Goal: Task Accomplishment & Management: Manage account settings

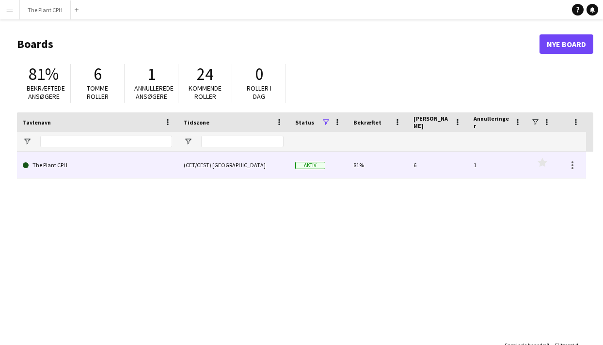
click at [234, 170] on div "(CET/CEST) [GEOGRAPHIC_DATA]" at bounding box center [234, 165] width 112 height 27
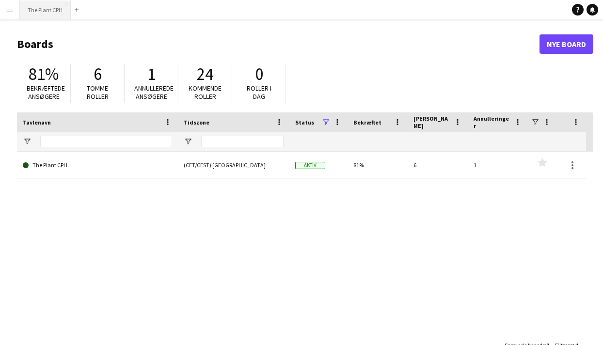
click at [45, 15] on button "The Plant CPH Luk" at bounding box center [45, 9] width 51 height 19
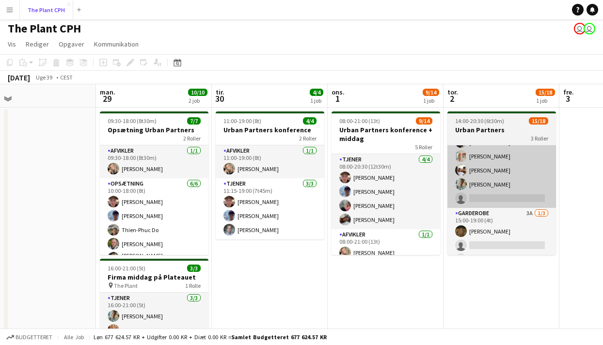
scroll to position [200, 0]
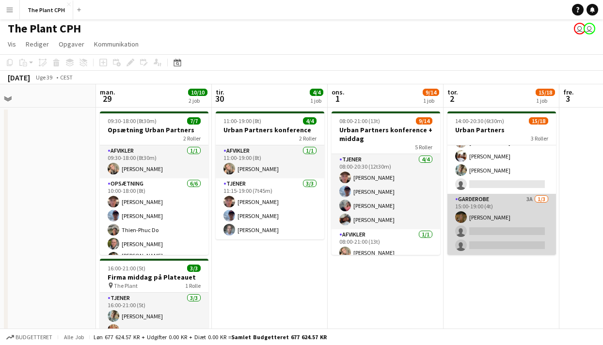
click at [514, 209] on app-card-role "Garderobe 3A [DATE] 15:00-19:00 (4t) [PERSON_NAME] single-neutral-actions singl…" at bounding box center [502, 224] width 109 height 61
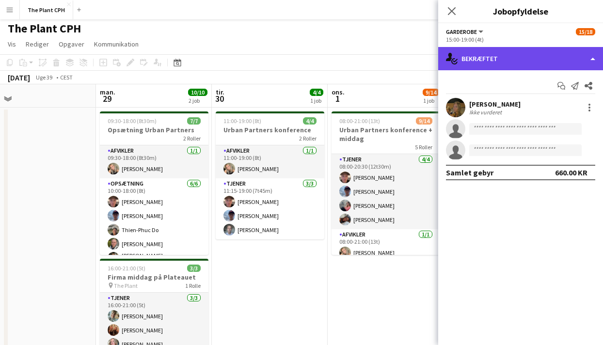
click at [544, 60] on div "single-neutral-actions-check-2 Bekræftet" at bounding box center [520, 58] width 165 height 23
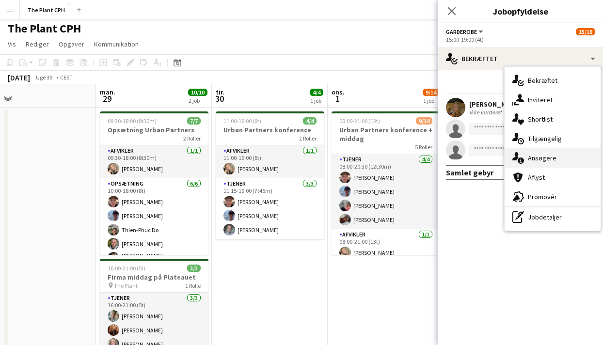
click at [540, 166] on div "single-neutral-actions-information Ansøgere" at bounding box center [553, 157] width 96 height 19
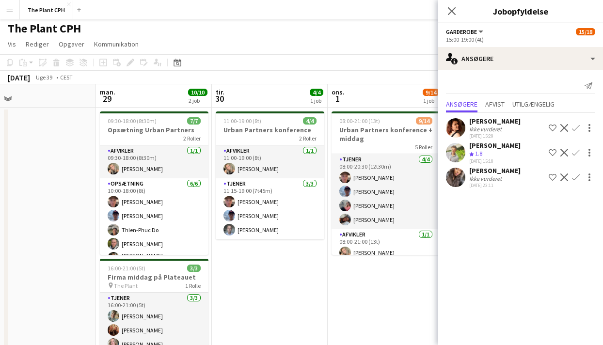
click at [392, 306] on app-date-cell "08:00-21:00 (13t) 9/14 Urban Partners konference + middag 5 Roller Tjener [DATE…" at bounding box center [386, 245] width 116 height 275
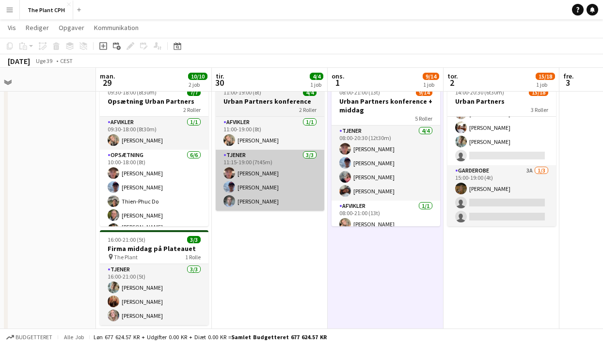
scroll to position [0, 0]
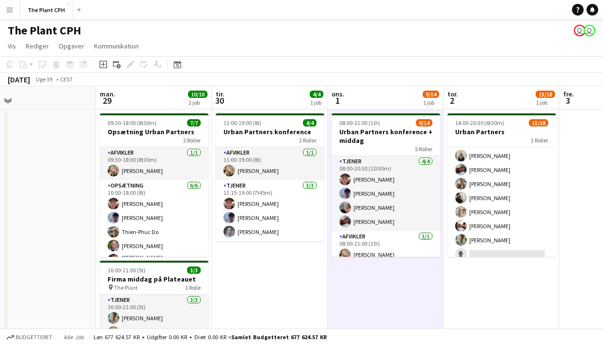
click at [490, 201] on app-card-role "Tjener 11A 13/14 14:30-20:00 (5t30m) [PERSON_NAME] [PERSON_NAME] [PERSON_NAME] …" at bounding box center [502, 156] width 109 height 216
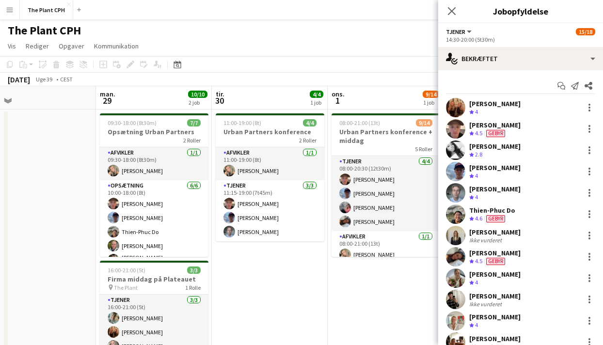
scroll to position [133, 0]
click at [502, 70] on div "Start chat Send notifikation Del [PERSON_NAME] Teamvurdering 4 [PERSON_NAME] Te…" at bounding box center [520, 246] width 165 height 353
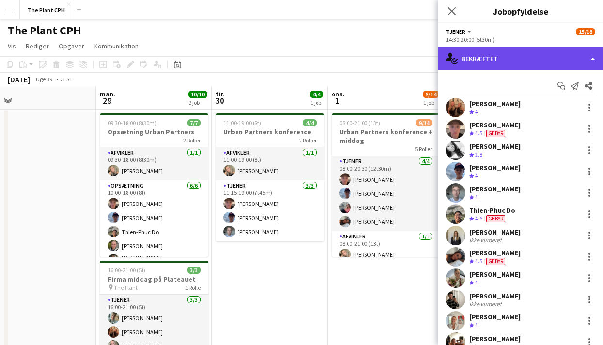
click at [501, 59] on div "single-neutral-actions-check-2 Bekræftet" at bounding box center [520, 58] width 165 height 23
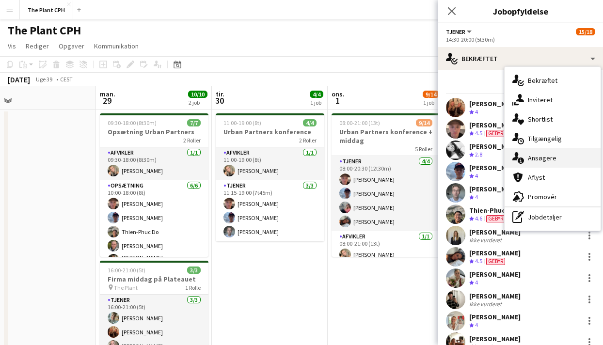
click at [542, 154] on span "Ansøgere" at bounding box center [542, 158] width 29 height 9
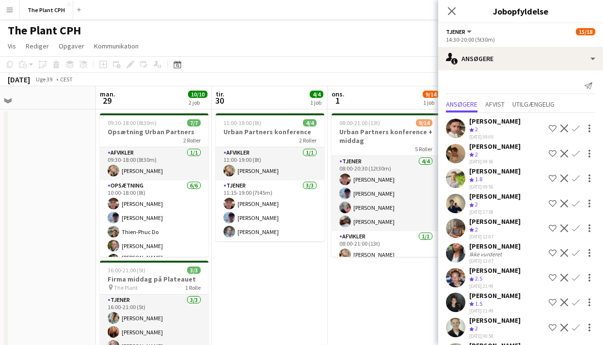
scroll to position [60, 0]
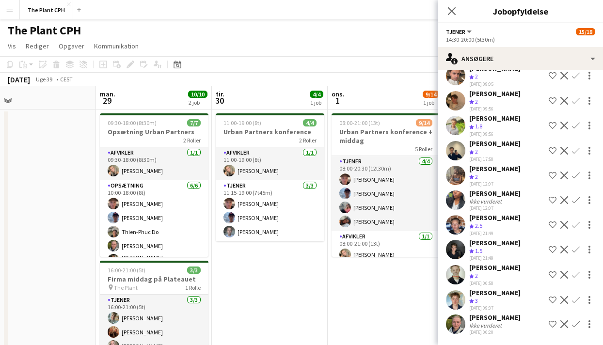
click at [576, 324] on app-icon "Bekræft" at bounding box center [576, 325] width 8 height 8
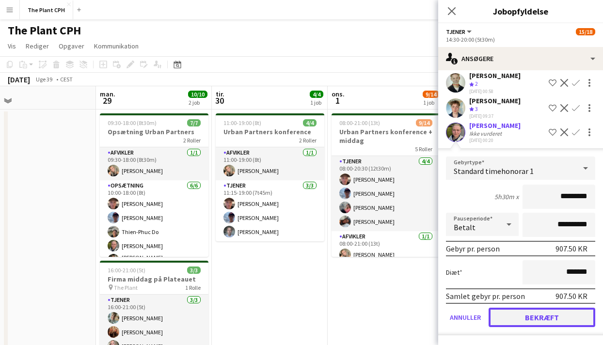
click at [551, 310] on button "Bekræft" at bounding box center [542, 317] width 107 height 19
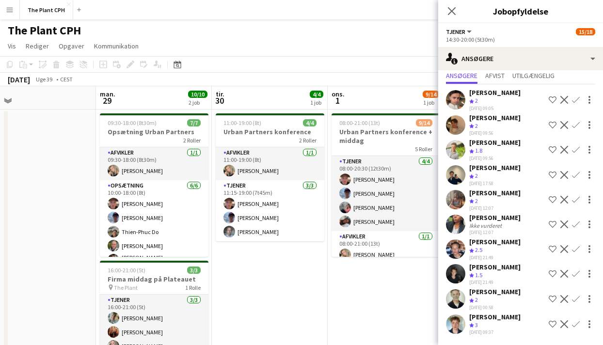
click at [413, 329] on app-date-cell "08:00-21:00 (13t) 9/14 Urban Partners konference + middag 5 Roller Tjener [DATE…" at bounding box center [386, 247] width 116 height 275
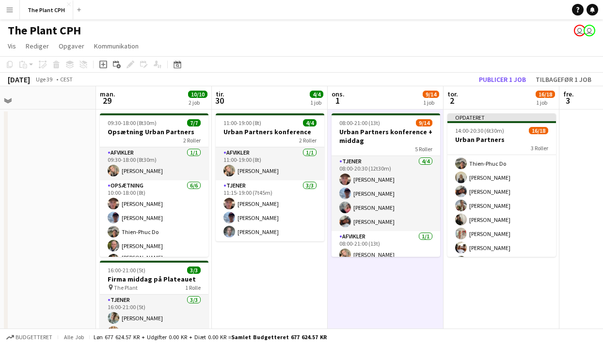
click at [505, 72] on app-toolbar "Kopier Indsæt Indsæt Kommando V Indsæt med mandskab Kommando Skift V Indsæt lin…" at bounding box center [301, 64] width 603 height 16
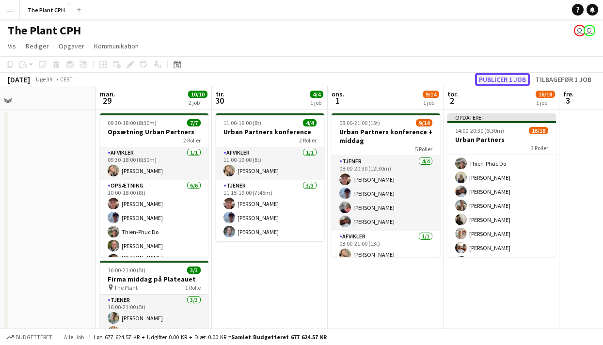
click at [503, 78] on button "Publicer 1 job" at bounding box center [502, 79] width 55 height 13
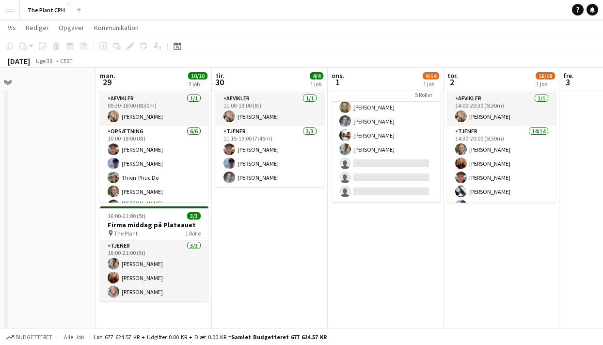
scroll to position [191, 0]
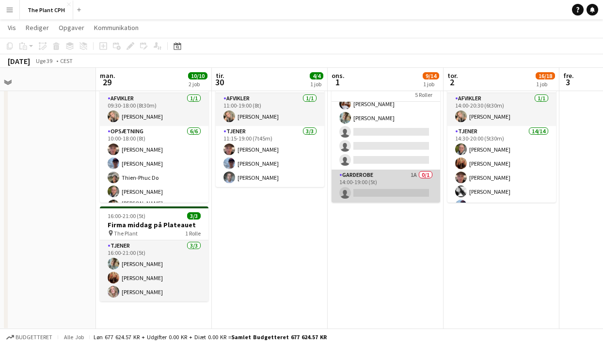
click at [412, 193] on app-card-role "Garderobe 1A 0/1 14:00-19:00 (5t) single-neutral-actions" at bounding box center [386, 186] width 109 height 33
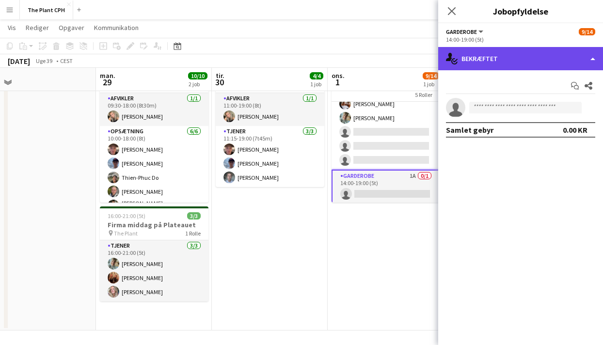
click at [475, 49] on div "single-neutral-actions-check-2 Bekræftet" at bounding box center [520, 58] width 165 height 23
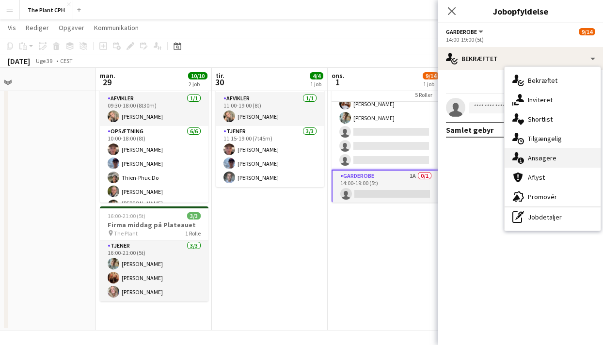
click at [531, 160] on span "Ansøgere" at bounding box center [542, 158] width 29 height 9
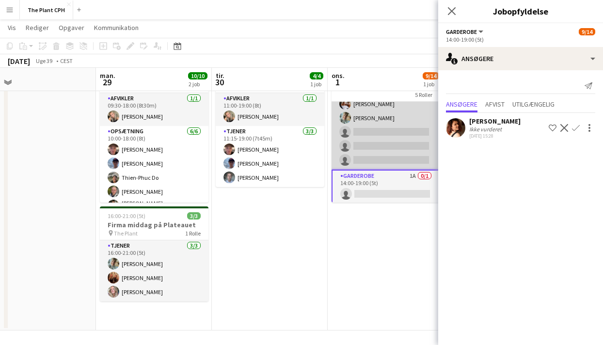
click at [436, 126] on app-card-role "Tjener 10A [DATE] 13:00-20:30 (7t30m) [PERSON_NAME] [PERSON_NAME] [PERSON_NAME]…" at bounding box center [386, 110] width 109 height 117
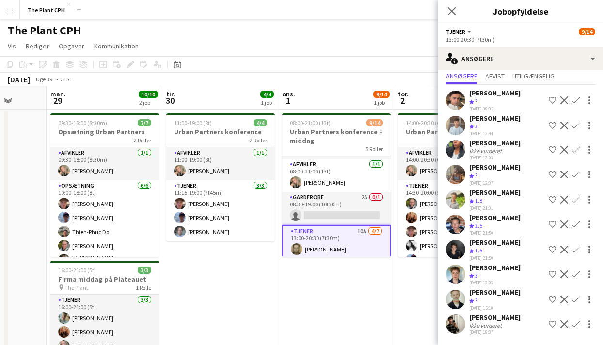
scroll to position [65, 0]
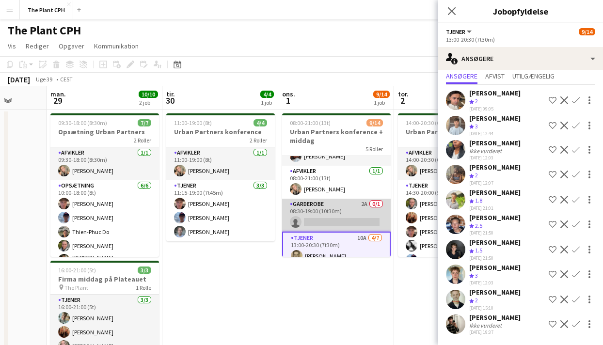
click at [351, 221] on app-card-role "Garderobe 2A 0/1 08:30-19:00 (10t30m) single-neutral-actions" at bounding box center [336, 215] width 109 height 33
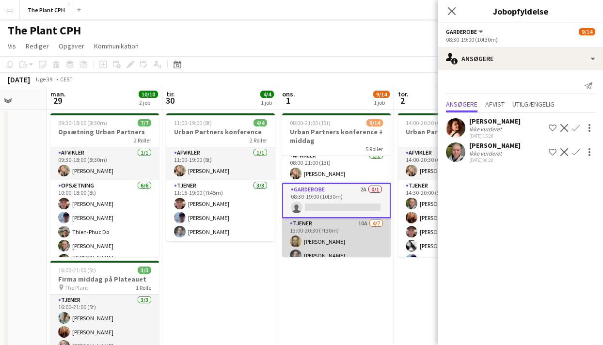
scroll to position [82, 0]
click at [333, 238] on app-card-role "Tjener 10A [DATE] 13:00-20:30 (7t30m) [PERSON_NAME] [PERSON_NAME] [PERSON_NAME]…" at bounding box center [336, 275] width 109 height 117
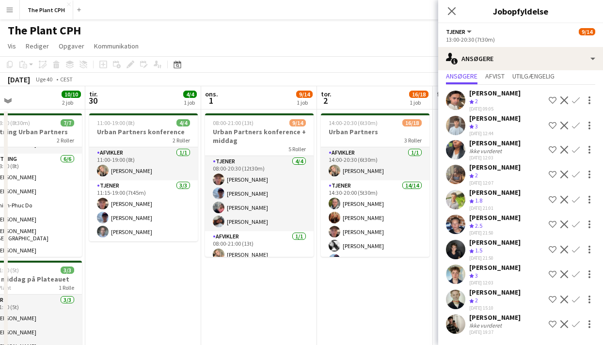
scroll to position [0, 422]
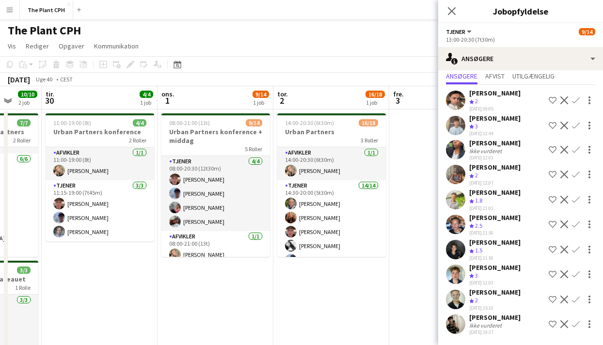
click at [449, 3] on div "Luk pop-in" at bounding box center [451, 11] width 27 height 22
click at [449, 6] on app-icon "Luk pop-in" at bounding box center [452, 11] width 14 height 14
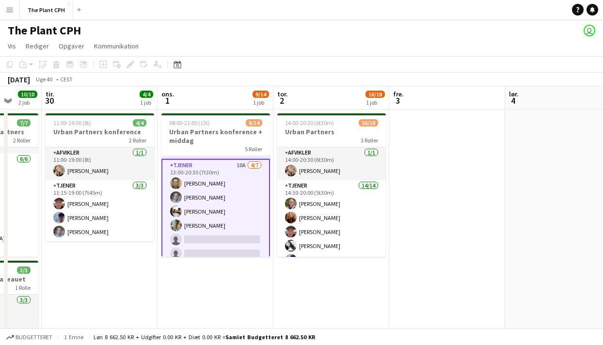
scroll to position [143, 0]
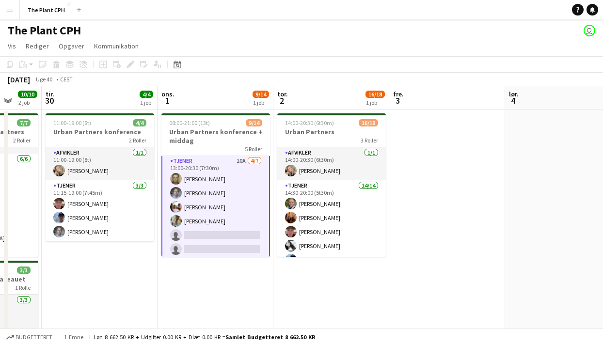
click at [235, 200] on app-card-role "Tjener 10A [DATE] 13:00-20:30 (7t30m) [PERSON_NAME] [PERSON_NAME] [PERSON_NAME]…" at bounding box center [215, 214] width 109 height 119
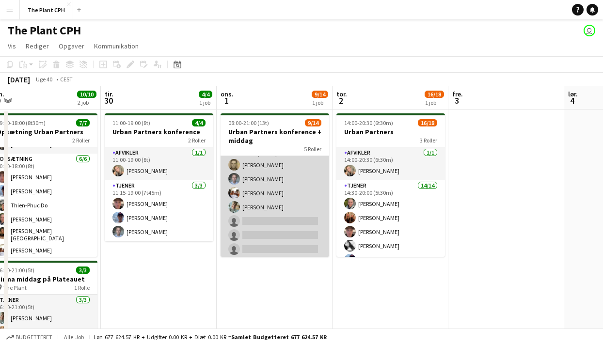
scroll to position [191, 0]
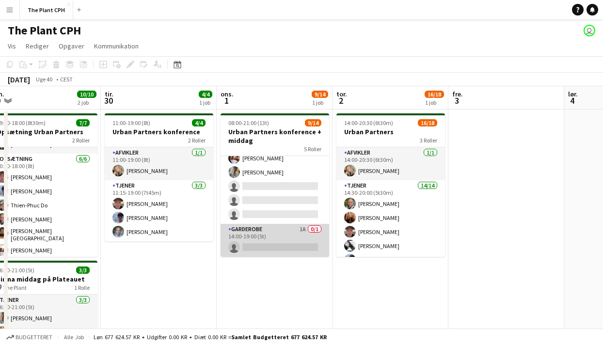
click at [275, 234] on app-card-role "Garderobe 1A 0/1 14:00-19:00 (5t) single-neutral-actions" at bounding box center [275, 240] width 109 height 33
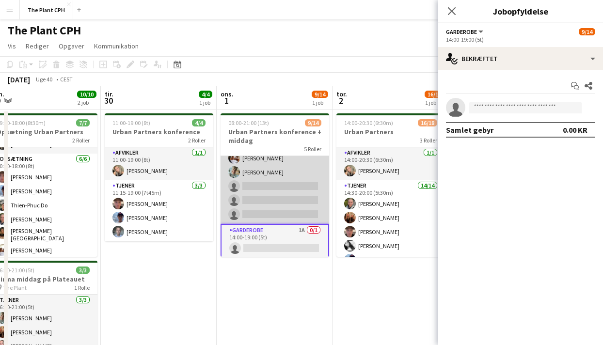
click at [273, 215] on app-card-role "Tjener 10A [DATE] 13:00-20:30 (7t30m) [PERSON_NAME] [PERSON_NAME] [PERSON_NAME]…" at bounding box center [275, 165] width 109 height 117
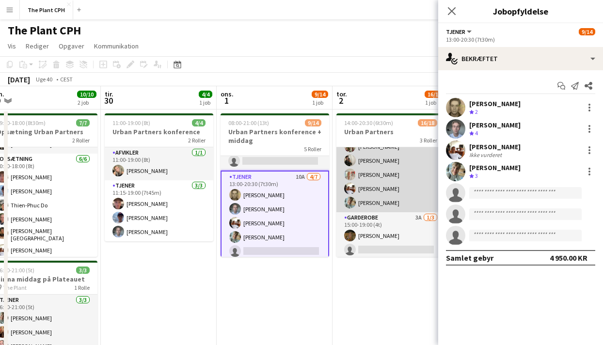
scroll to position [200, 0]
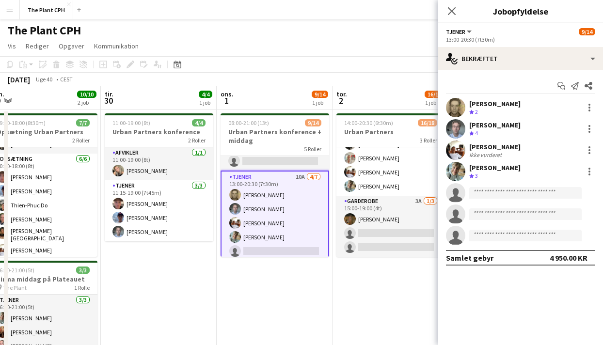
click at [315, 270] on app-date-cell "08:00-21:00 (13t) 9/14 Urban Partners konference + middag 5 Roller Tjener [DATE…" at bounding box center [275, 247] width 116 height 275
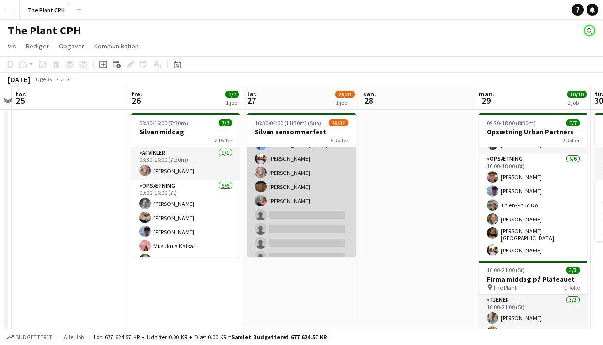
scroll to position [227, 0]
click at [305, 211] on app-card-role "Tjener 9A 17/22 17:00-23:00 (6t) [PERSON_NAME] [PERSON_NAME] [PERSON_NAME] [PER…" at bounding box center [301, 117] width 109 height 328
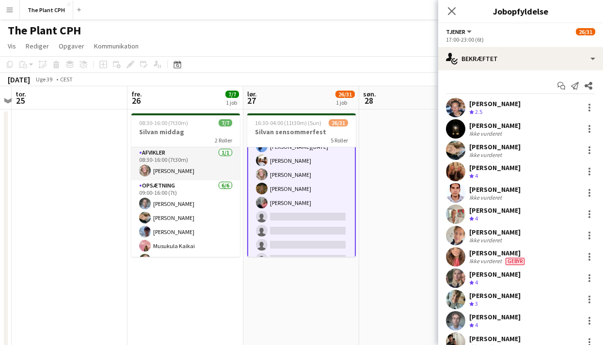
scroll to position [228, 0]
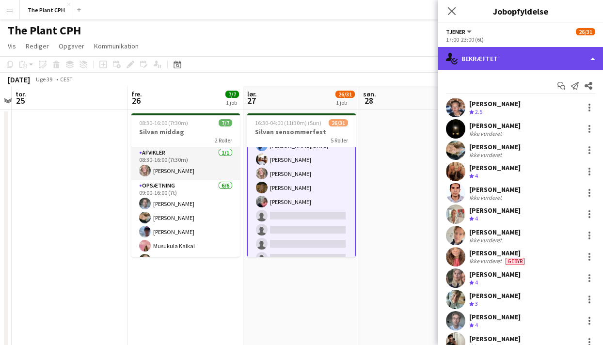
click at [513, 56] on div "single-neutral-actions-check-2 Bekræftet" at bounding box center [520, 58] width 165 height 23
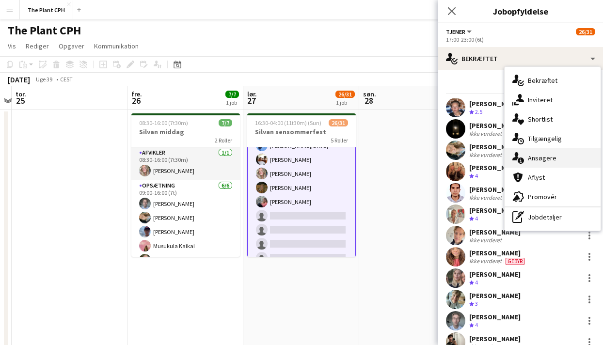
click at [552, 157] on span "Ansøgere" at bounding box center [542, 158] width 29 height 9
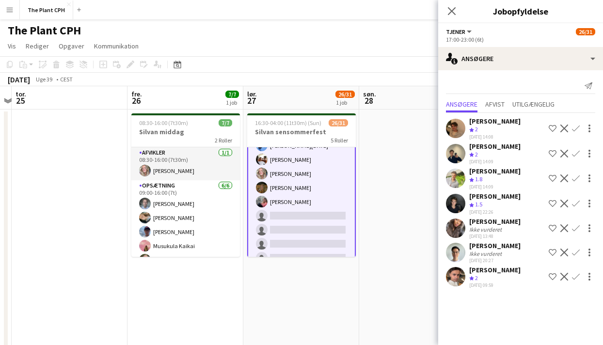
click at [332, 268] on app-date-cell "16:30-04:00 (11t30m) (Sun) 26/31 Silvan sensommerfest 5 Roller Afvikler [DATE] …" at bounding box center [301, 247] width 116 height 275
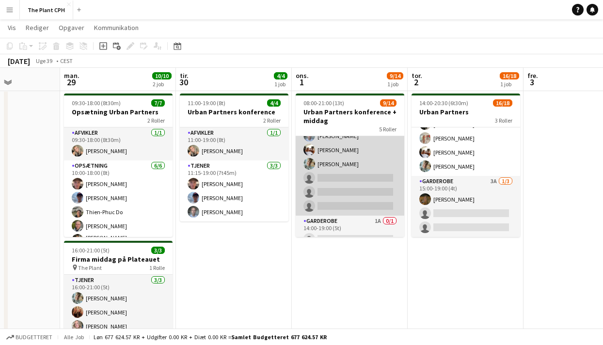
scroll to position [191, 0]
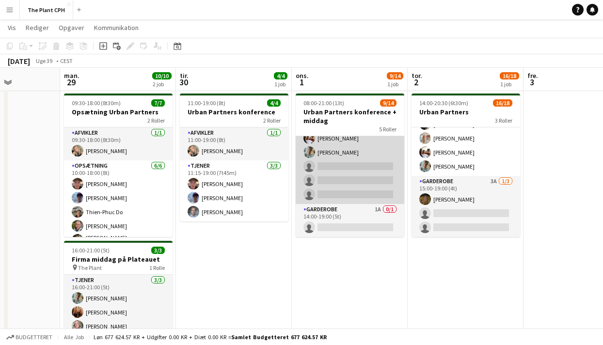
click at [379, 213] on app-card-role "Garderobe 1A 0/1 14:00-19:00 (5t) single-neutral-actions" at bounding box center [350, 220] width 109 height 33
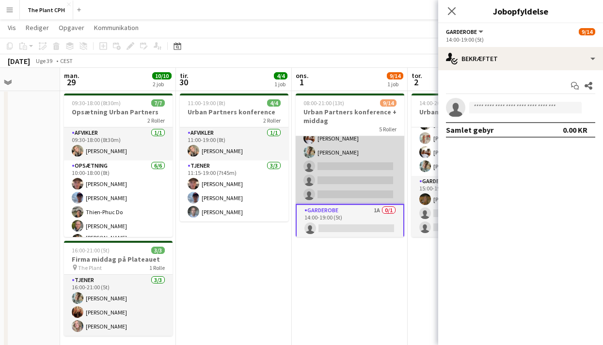
click at [379, 213] on app-card-role "Garderobe 1A 0/1 14:00-19:00 (5t) single-neutral-actions" at bounding box center [350, 221] width 109 height 35
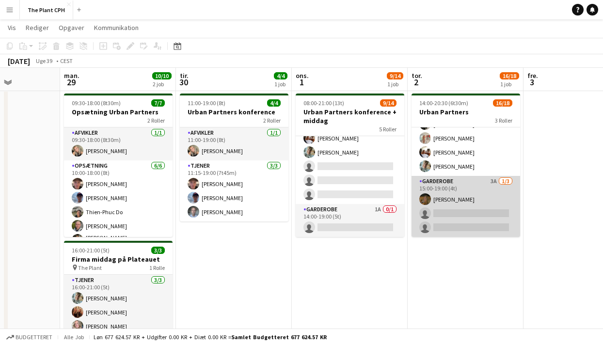
click at [453, 202] on app-card-role "Garderobe 3A [DATE] 15:00-19:00 (4t) [PERSON_NAME] single-neutral-actions singl…" at bounding box center [466, 206] width 109 height 61
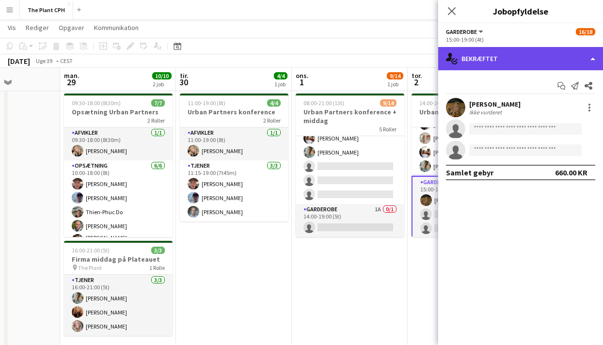
click at [536, 56] on div "single-neutral-actions-check-2 Bekræftet" at bounding box center [520, 58] width 165 height 23
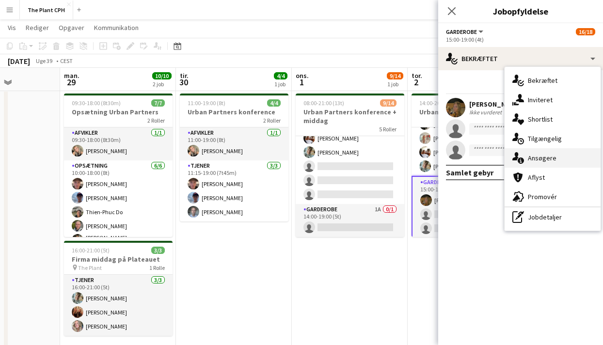
click at [545, 152] on div "single-neutral-actions-information Ansøgere" at bounding box center [553, 157] width 96 height 19
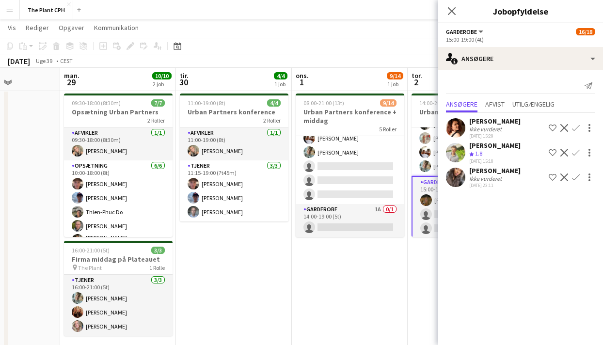
click at [380, 304] on app-date-cell "08:00-21:00 (13t) 9/14 Urban Partners konference + middag 5 Roller Tjener [DATE…" at bounding box center [350, 227] width 116 height 275
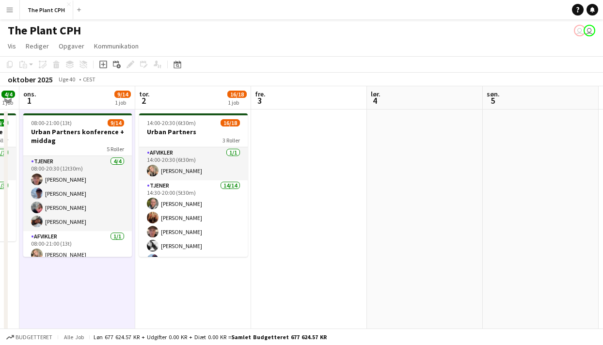
scroll to position [0, 277]
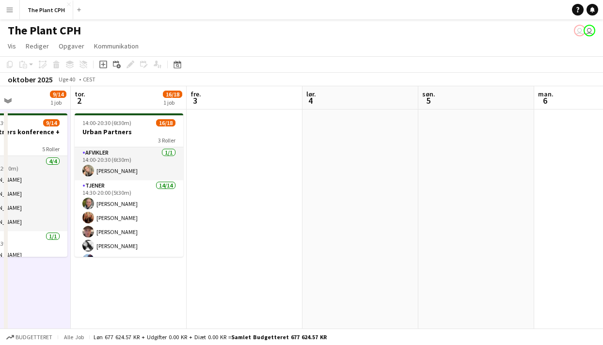
click at [395, 178] on app-date-cell at bounding box center [361, 247] width 116 height 275
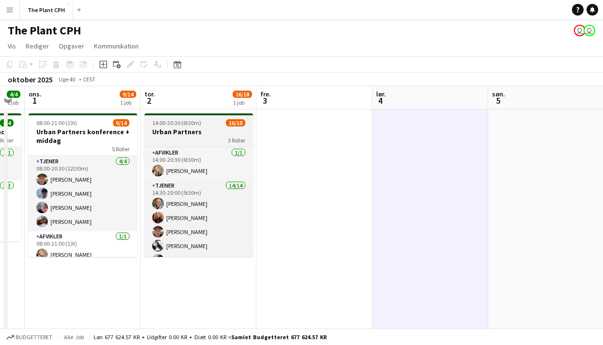
scroll to position [0, 321]
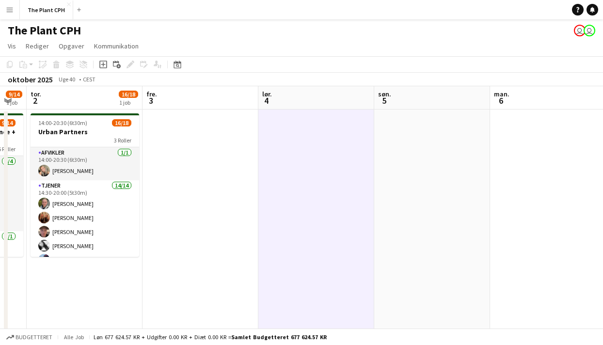
click at [294, 175] on app-date-cell at bounding box center [316, 247] width 116 height 275
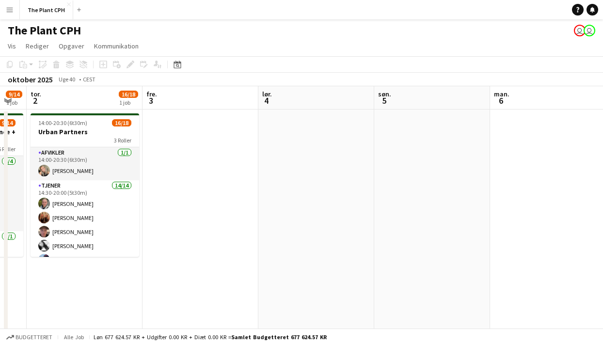
click at [294, 175] on app-date-cell at bounding box center [316, 247] width 116 height 275
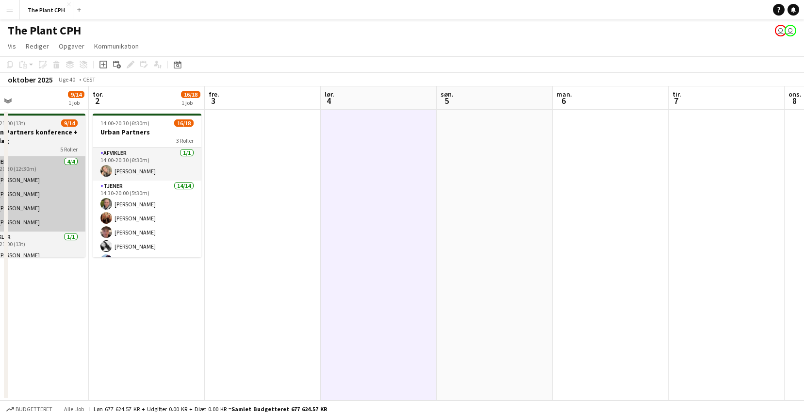
scroll to position [0, 259]
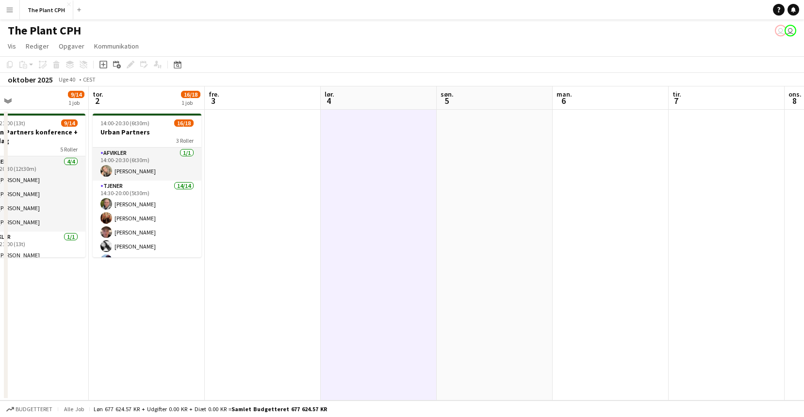
click at [394, 138] on app-date-cell at bounding box center [379, 255] width 116 height 290
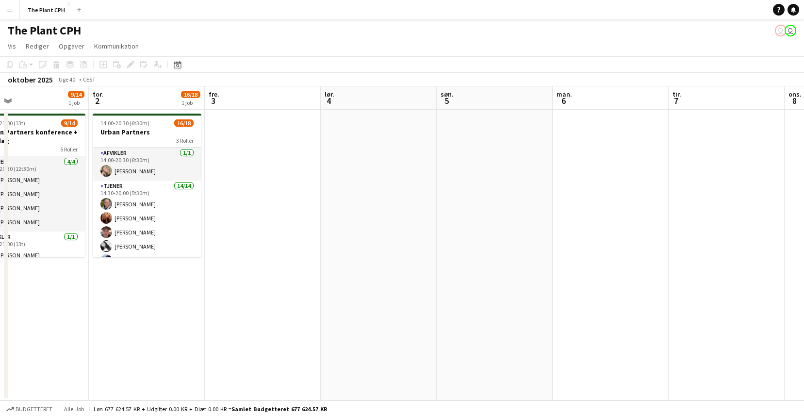
click at [401, 153] on app-date-cell at bounding box center [379, 255] width 116 height 290
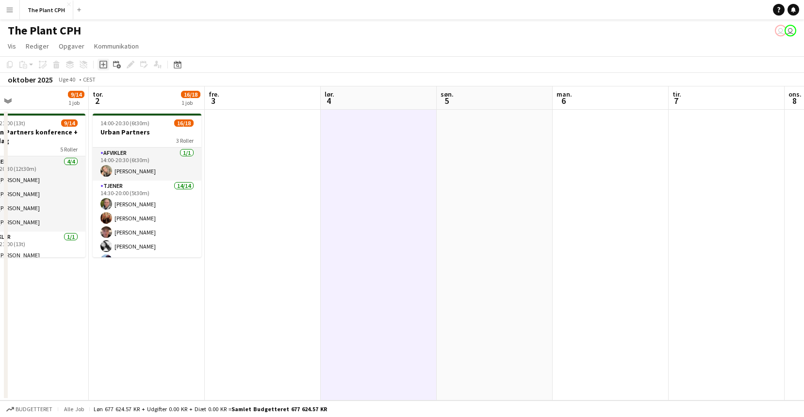
click at [104, 65] on icon "Tilføj opgave" at bounding box center [103, 65] width 8 height 8
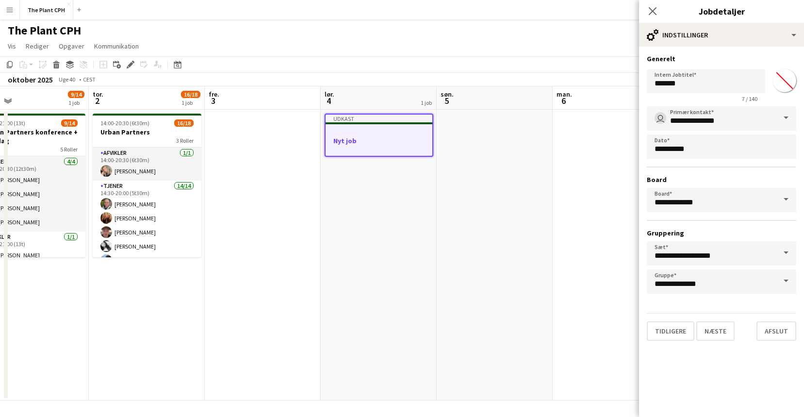
click at [603, 92] on app-form-group "Intern Jobtitel ******* 7 / 140" at bounding box center [705, 85] width 118 height 33
click at [603, 87] on input "*******" at bounding box center [705, 81] width 118 height 24
type input "*"
type input "*********"
click at [603, 330] on button "Næste" at bounding box center [715, 330] width 38 height 19
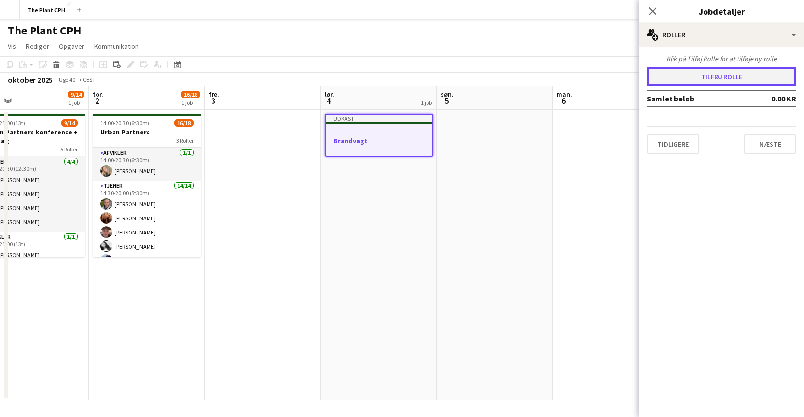
click at [603, 78] on button "Tilføj rolle" at bounding box center [720, 76] width 149 height 19
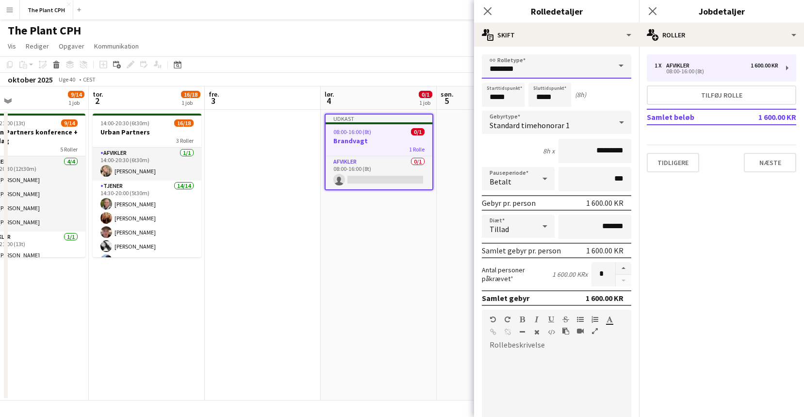
click at [525, 59] on input "********" at bounding box center [556, 66] width 149 height 24
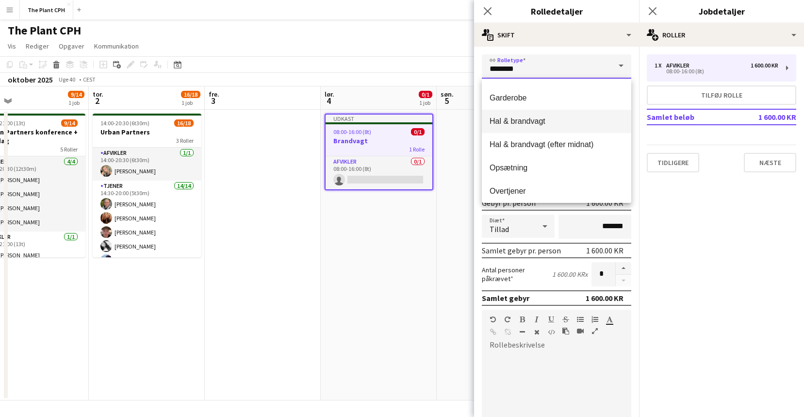
scroll to position [44, 0]
click at [558, 118] on span "Hal & brandvagt" at bounding box center [556, 119] width 134 height 9
type input "**********"
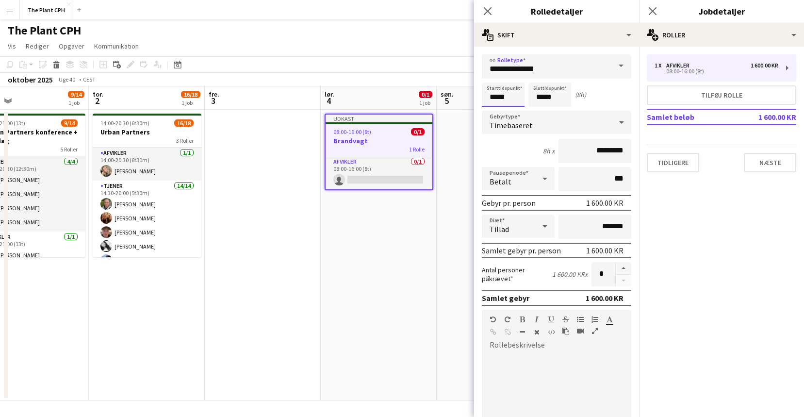
click at [502, 96] on input "*****" at bounding box center [503, 94] width 43 height 24
click at [493, 78] on div at bounding box center [492, 78] width 19 height 10
click at [476, 121] on form "**********" at bounding box center [556, 316] width 165 height 525
click at [490, 87] on input "*****" at bounding box center [503, 94] width 43 height 24
click at [491, 112] on div at bounding box center [492, 112] width 19 height 10
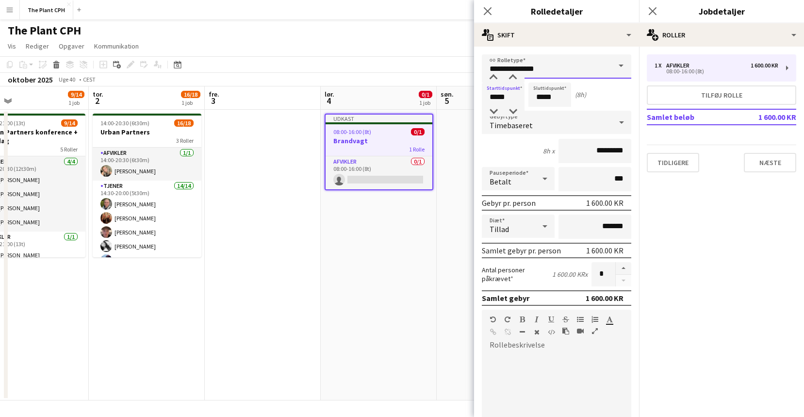
click at [514, 68] on input "**********" at bounding box center [556, 66] width 149 height 24
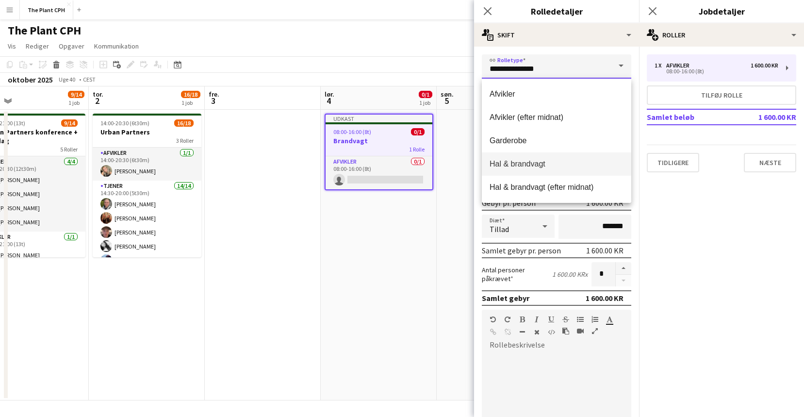
click at [514, 72] on input "**********" at bounding box center [556, 66] width 149 height 24
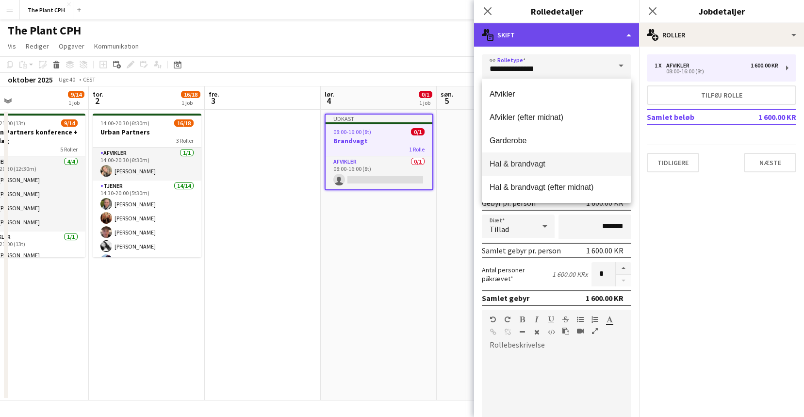
click at [577, 39] on div "multiple-actions-text Skift" at bounding box center [556, 34] width 165 height 23
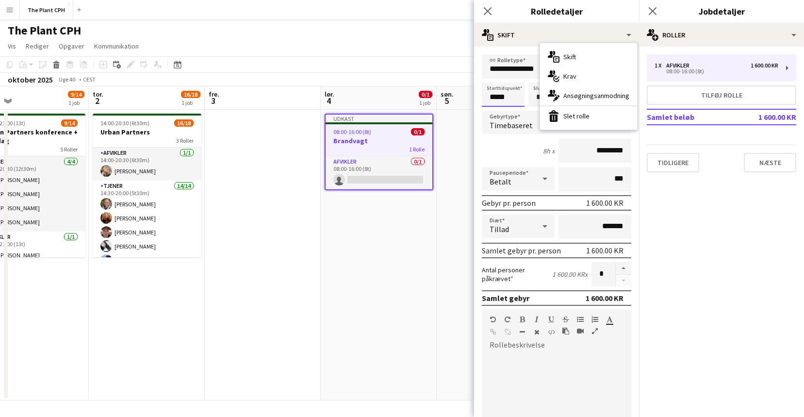
click at [520, 89] on input "*****" at bounding box center [503, 94] width 43 height 24
click at [513, 76] on div at bounding box center [512, 78] width 19 height 10
type input "*****"
click at [513, 76] on div at bounding box center [512, 78] width 19 height 10
click at [541, 90] on input "*****" at bounding box center [549, 94] width 43 height 24
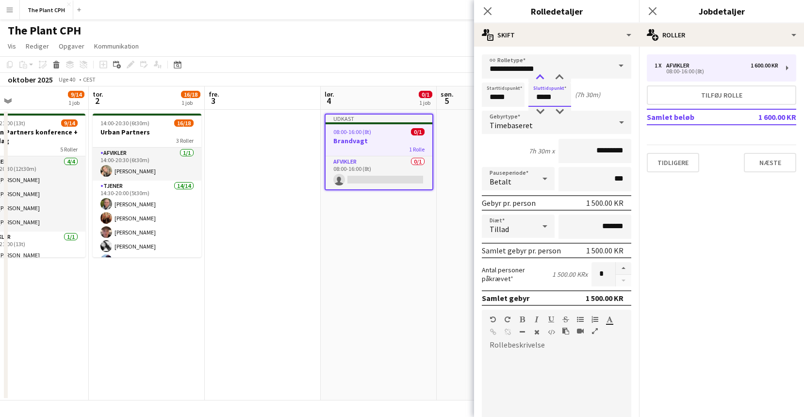
click at [542, 81] on div at bounding box center [539, 78] width 19 height 10
type input "*****"
click at [537, 108] on div at bounding box center [539, 112] width 19 height 10
click at [453, 59] on app-toolbar "Kopier Indsæt Indsæt Kommando V Indsæt med mandskab Kommando Skift V Indsæt lin…" at bounding box center [402, 64] width 804 height 16
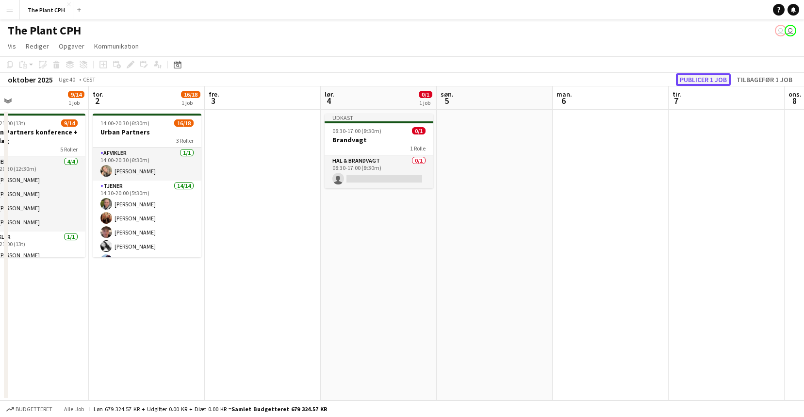
click at [603, 75] on button "Publicer 1 job" at bounding box center [702, 79] width 55 height 13
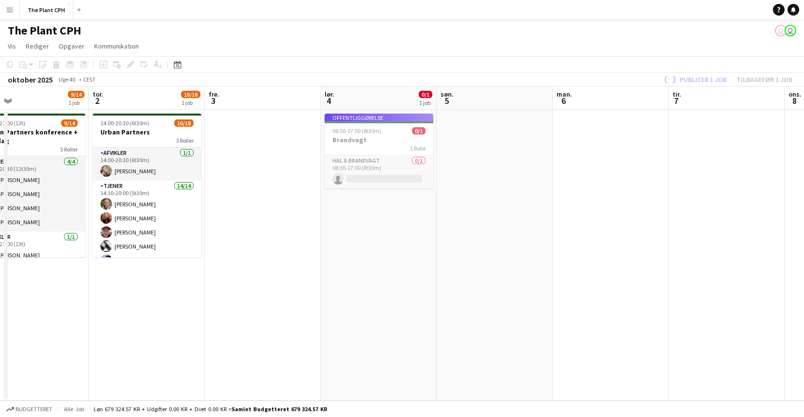
click at [349, 134] on app-job-card "Offentliggørelse 08:30-17:00 (8t30m) 0/1 Brandvagt 1 Rolle Hal & brandvagt 0/1 …" at bounding box center [378, 150] width 109 height 75
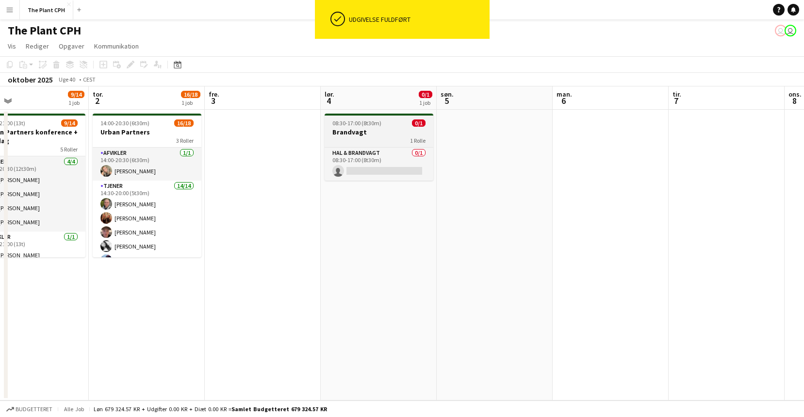
click at [350, 134] on h3 "Brandvagt" at bounding box center [378, 132] width 109 height 9
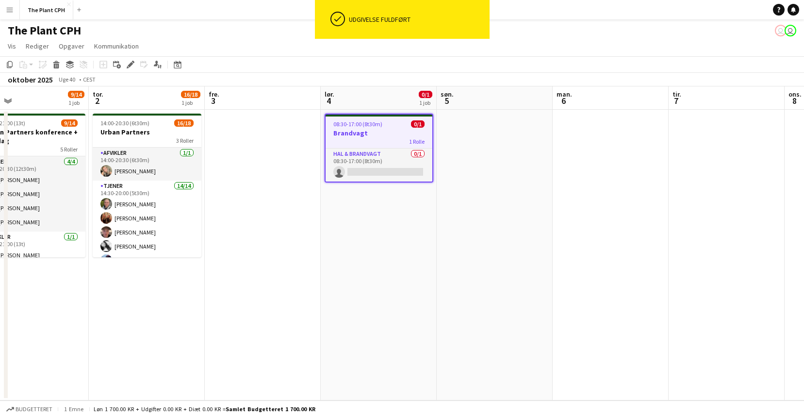
drag, startPoint x: 138, startPoint y: 61, endPoint x: 131, endPoint y: 66, distance: 8.3
click at [138, 62] on div "Tilføj opgave Tilføj linket opgave Rediger [PERSON_NAME] tilknyttet job Ansøgere" at bounding box center [126, 65] width 74 height 12
click at [131, 66] on div "Tilføj opgave Tilføj linket opgave Rediger [PERSON_NAME] tilknyttet job Ansøgere" at bounding box center [126, 65] width 74 height 12
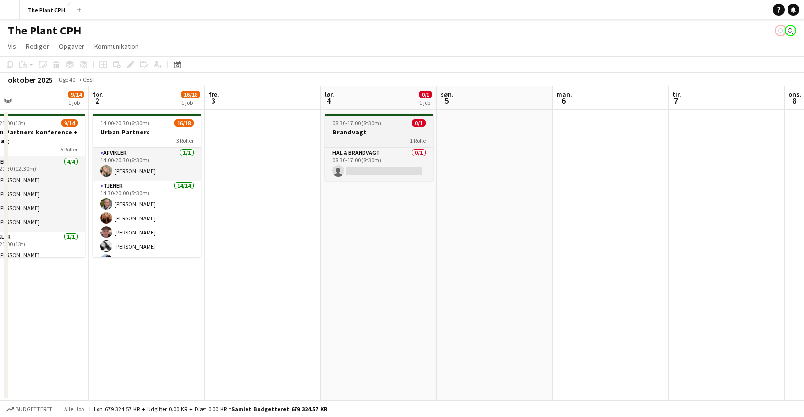
drag, startPoint x: 361, startPoint y: 118, endPoint x: 350, endPoint y: 118, distance: 11.6
click at [361, 118] on app-job-card "08:30-17:00 (8t30m) 0/1 Brandvagt 1 Rolle Hal & brandvagt 0/1 08:30-17:00 (8t30…" at bounding box center [378, 146] width 109 height 67
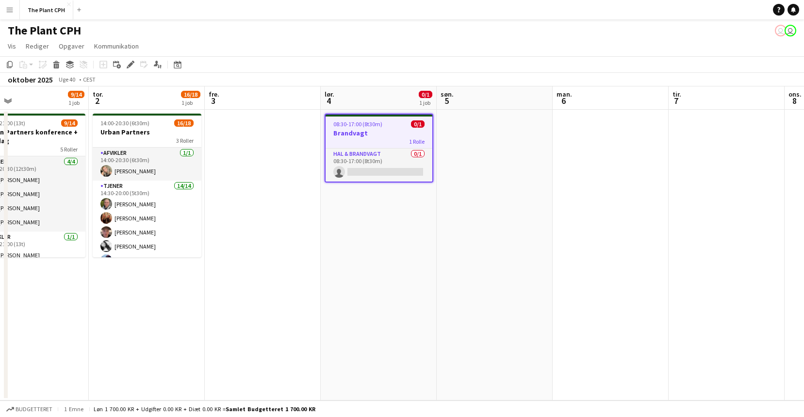
click at [132, 67] on icon "Rediger" at bounding box center [131, 65] width 8 height 8
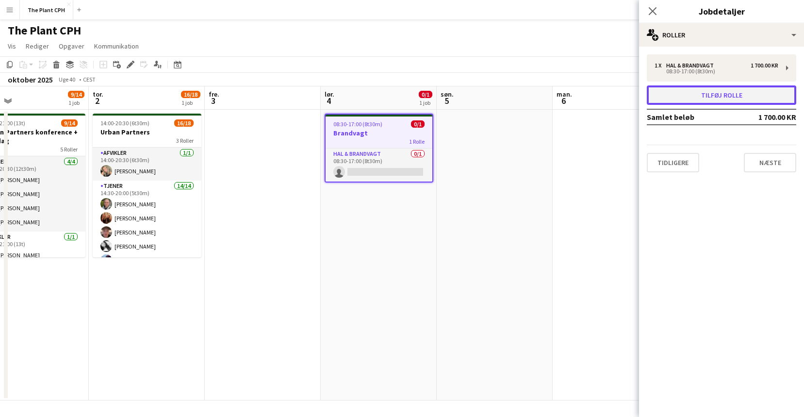
click at [603, 96] on button "Tilføj rolle" at bounding box center [720, 94] width 149 height 19
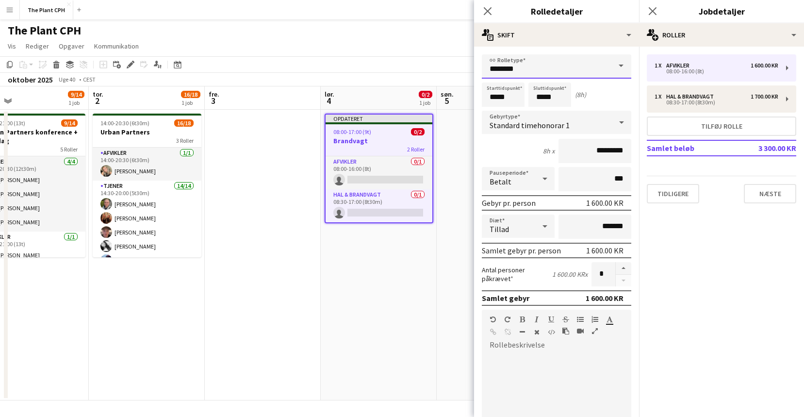
drag, startPoint x: 517, startPoint y: 71, endPoint x: 521, endPoint y: 77, distance: 6.6
click at [517, 71] on input "********" at bounding box center [556, 66] width 149 height 24
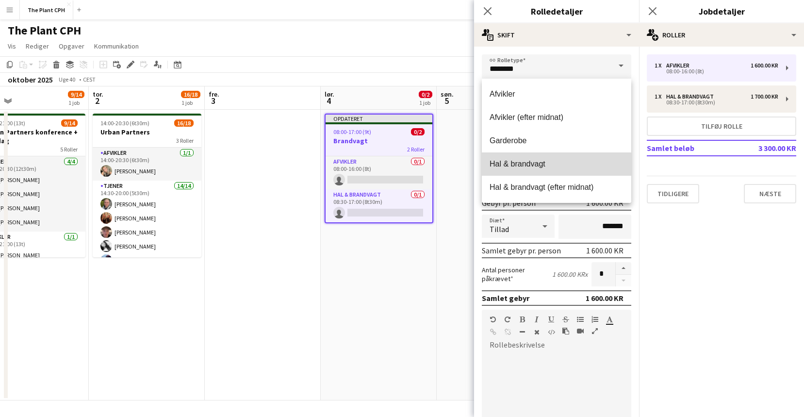
click at [556, 165] on span "Hal & brandvagt" at bounding box center [556, 163] width 134 height 9
type input "**********"
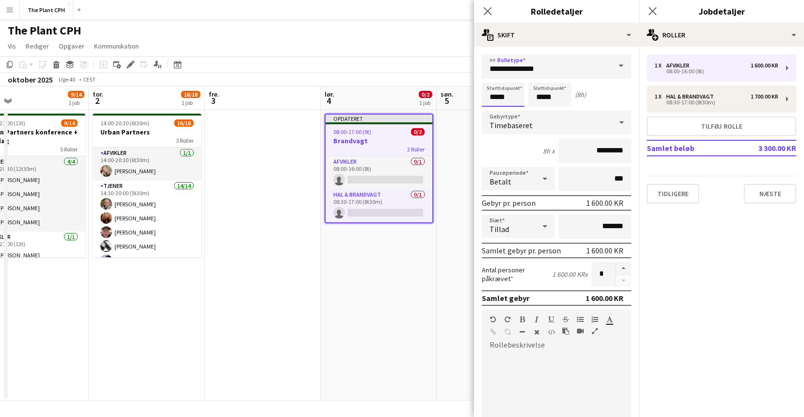
click at [521, 96] on input "*****" at bounding box center [503, 94] width 43 height 24
click at [501, 82] on div at bounding box center [492, 78] width 19 height 10
click at [497, 82] on div at bounding box center [492, 78] width 19 height 10
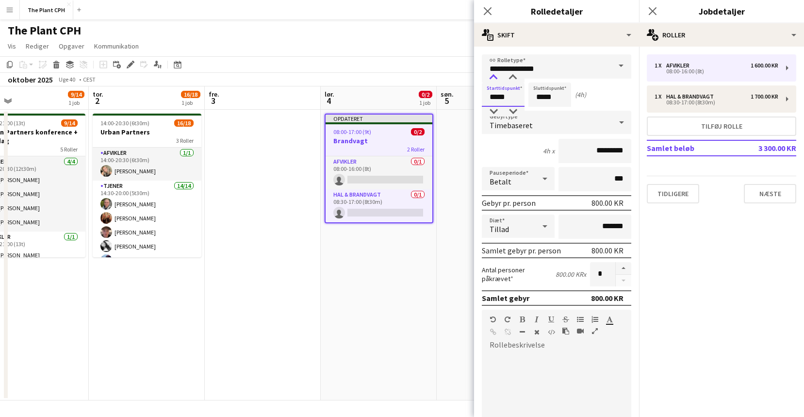
click at [497, 82] on div at bounding box center [492, 78] width 19 height 10
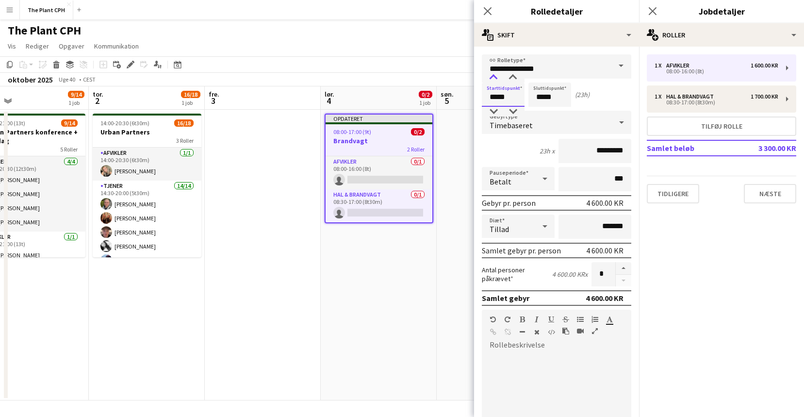
click at [497, 82] on div at bounding box center [492, 78] width 19 height 10
click at [497, 108] on div at bounding box center [492, 112] width 19 height 10
type input "*****"
click at [497, 108] on div at bounding box center [492, 112] width 19 height 10
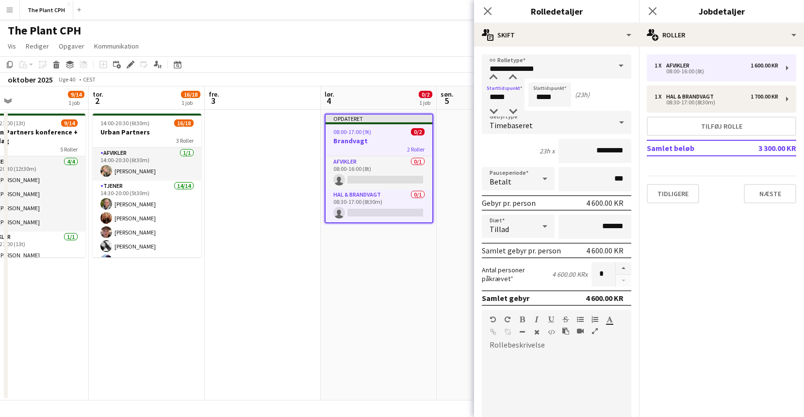
click at [544, 80] on form "**********" at bounding box center [556, 316] width 165 height 525
click at [541, 86] on input "*****" at bounding box center [549, 94] width 43 height 24
click at [542, 73] on input "**********" at bounding box center [556, 66] width 149 height 24
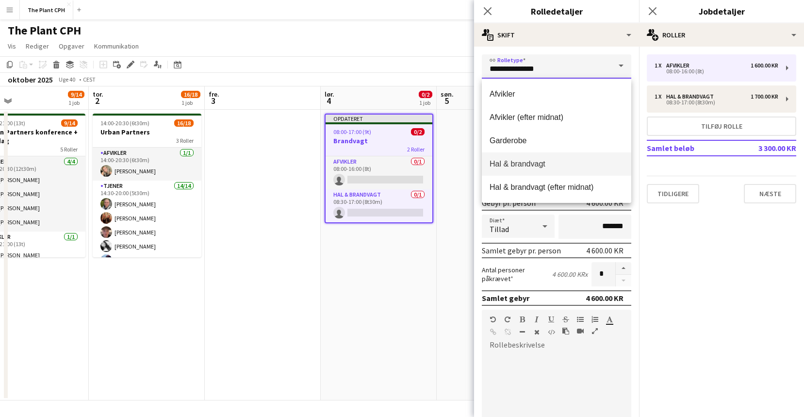
click at [542, 73] on input "**********" at bounding box center [556, 66] width 149 height 24
click at [554, 49] on div "**********" at bounding box center [556, 313] width 165 height 532
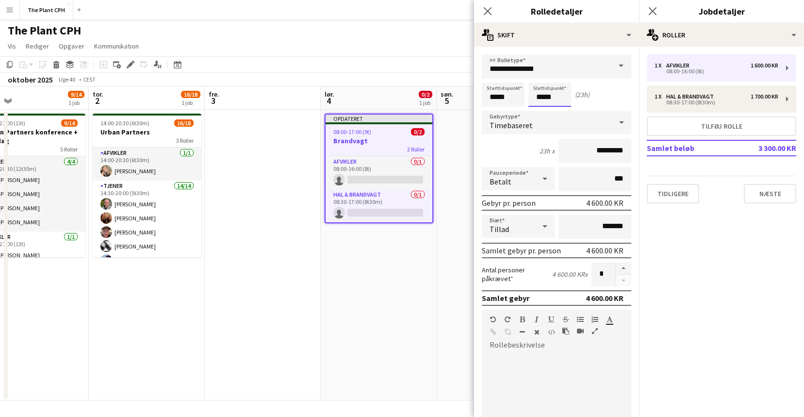
click at [538, 84] on input "*****" at bounding box center [549, 94] width 43 height 24
click at [542, 74] on div at bounding box center [539, 78] width 19 height 10
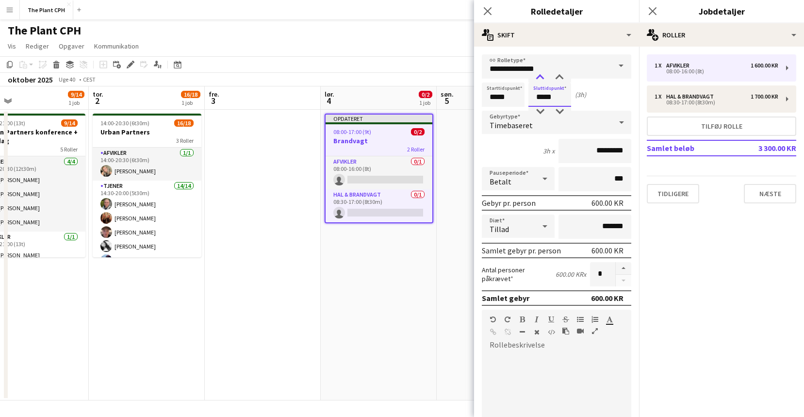
click at [542, 74] on div at bounding box center [539, 78] width 19 height 10
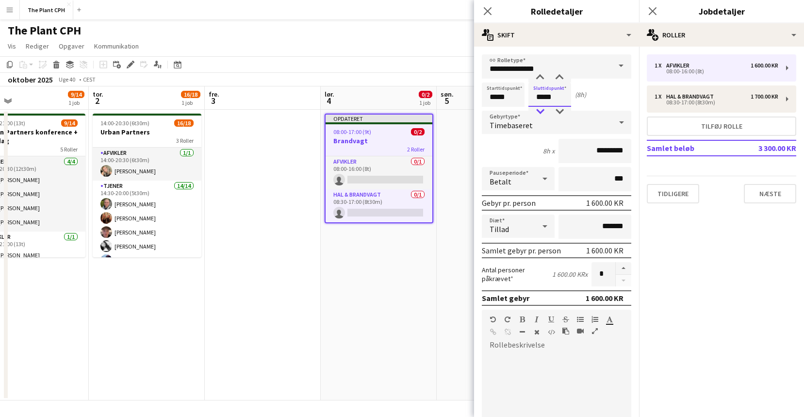
type input "*****"
click at [542, 111] on div at bounding box center [539, 112] width 19 height 10
click at [442, 51] on app-page-menu "Vis Dagvisning udvidet Dagvisning kollapset Månedsvisning Datovælger Spring til…" at bounding box center [402, 47] width 804 height 18
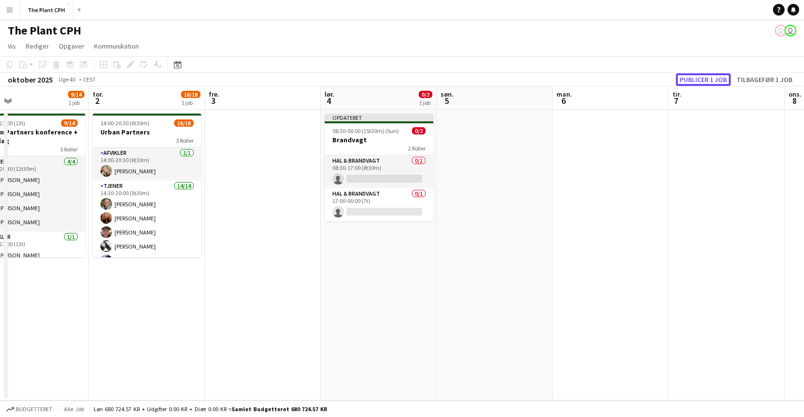
click at [603, 73] on button "Publicer 1 job" at bounding box center [702, 79] width 55 height 13
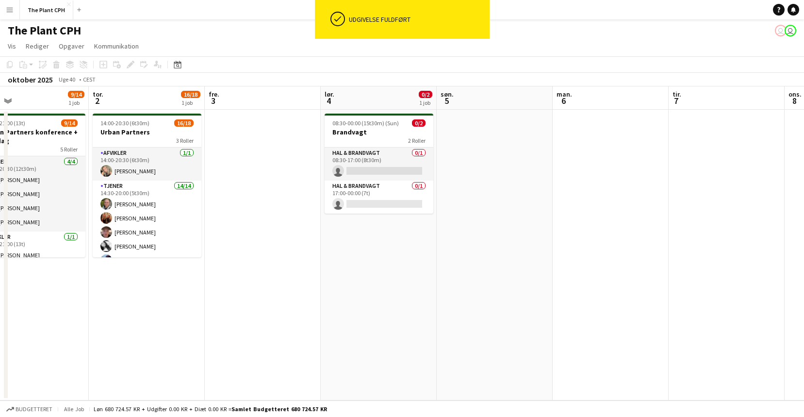
click at [510, 119] on app-date-cell at bounding box center [494, 255] width 116 height 290
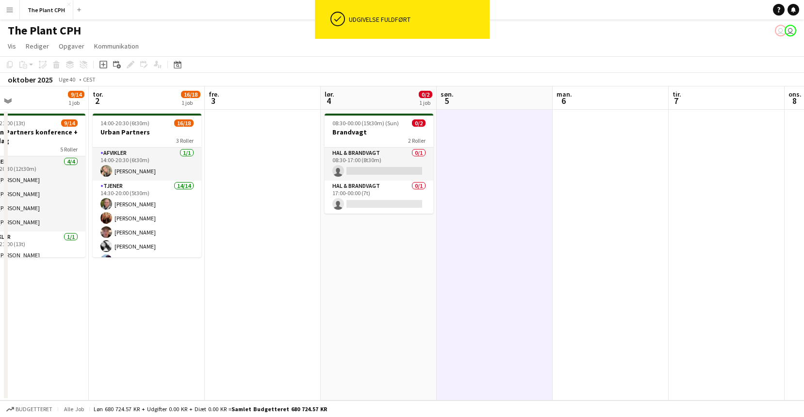
drag, startPoint x: 105, startPoint y: 66, endPoint x: 141, endPoint y: 71, distance: 36.2
click at [105, 66] on icon "Tilføj opgave" at bounding box center [103, 65] width 8 height 8
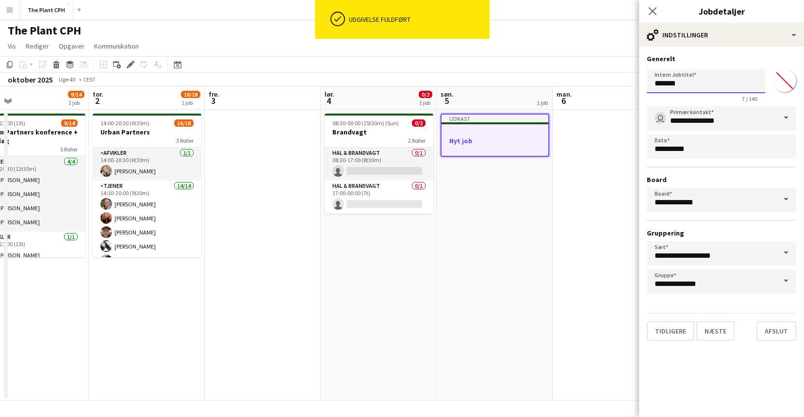
click at [603, 80] on input "*******" at bounding box center [705, 81] width 118 height 24
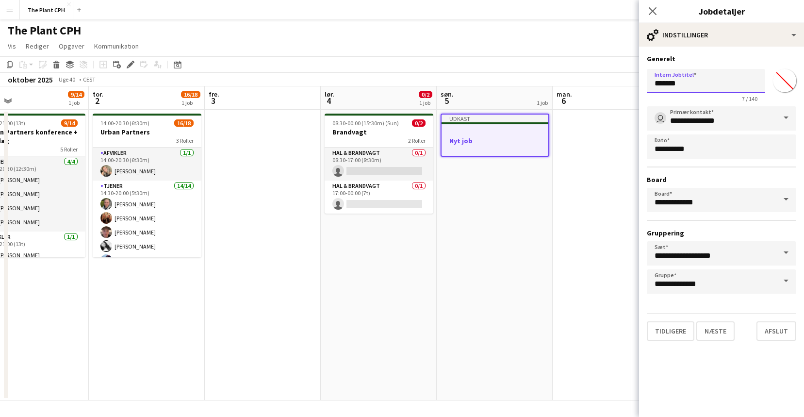
click at [603, 80] on input "*******" at bounding box center [705, 81] width 118 height 24
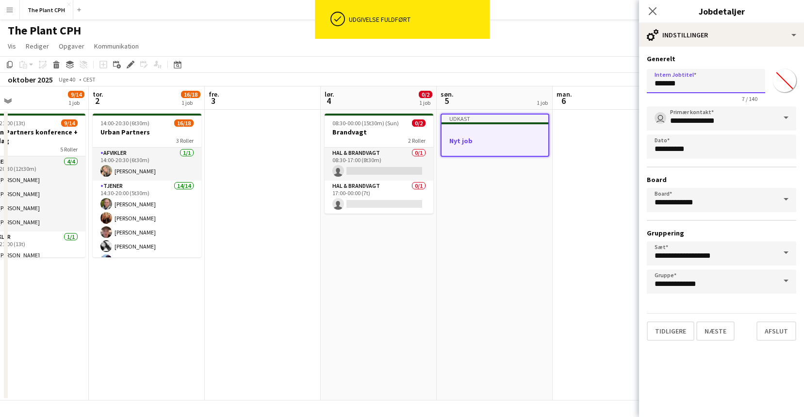
click at [603, 80] on input "*******" at bounding box center [705, 81] width 118 height 24
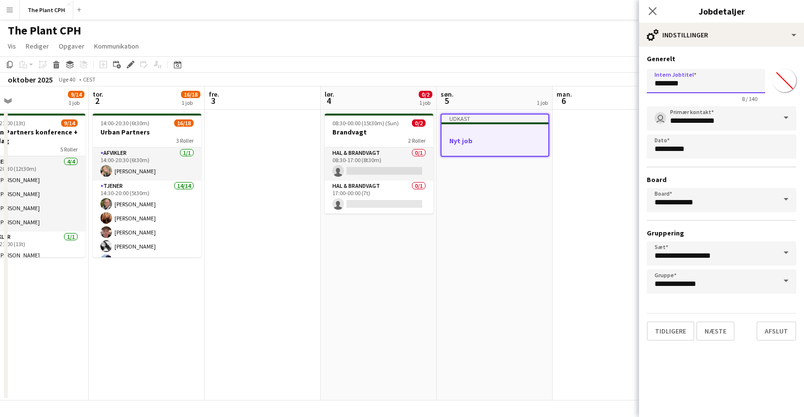
type input "*********"
click button "Næste" at bounding box center [715, 330] width 38 height 19
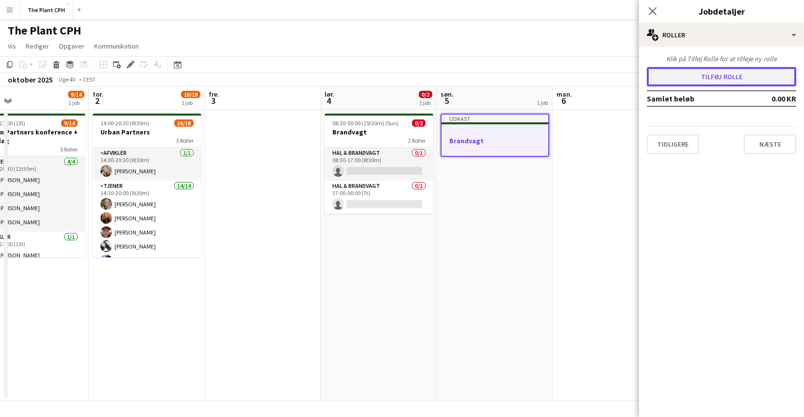
click at [603, 74] on button "Tilføj rolle" at bounding box center [720, 76] width 149 height 19
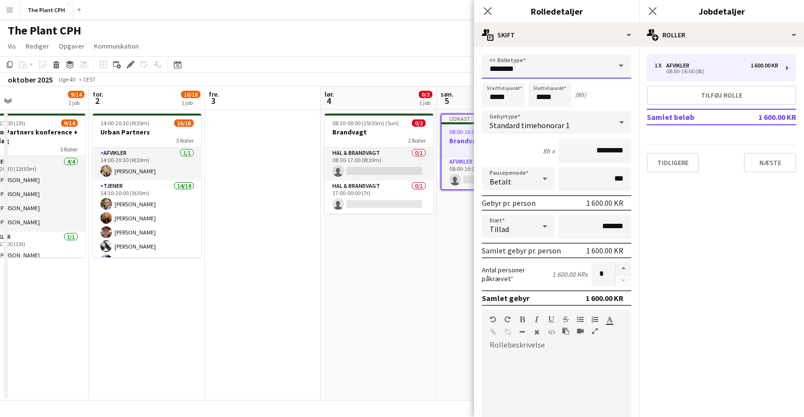
click at [527, 73] on input "********" at bounding box center [556, 66] width 149 height 24
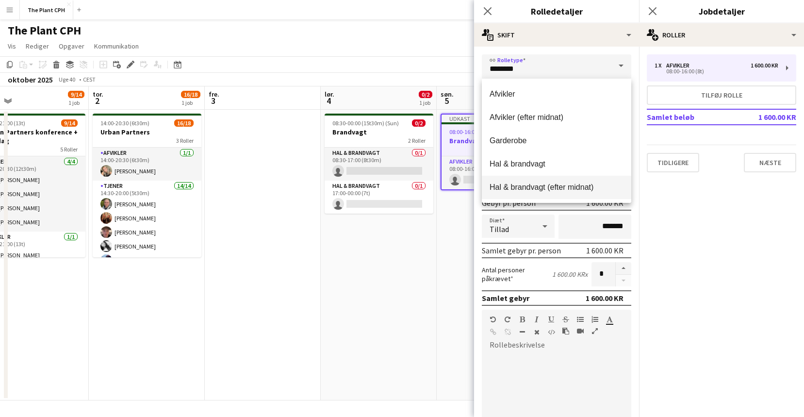
click at [584, 188] on span "Hal & brandvagt (efter midnat)" at bounding box center [556, 186] width 134 height 9
type input "**********"
type input "*********"
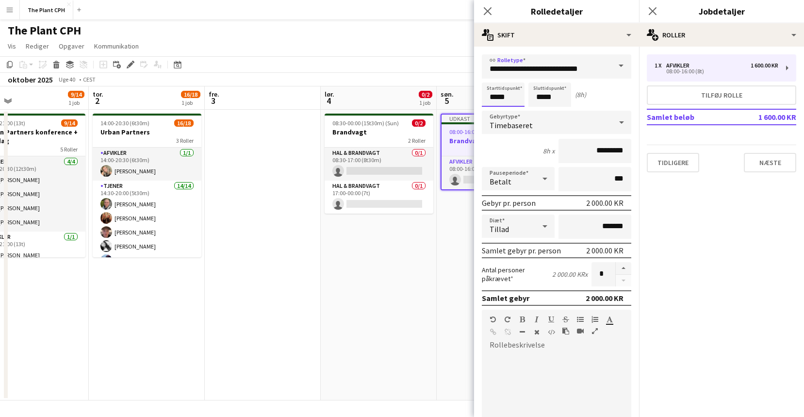
click at [502, 94] on input "*****" at bounding box center [503, 94] width 43 height 24
click at [487, 109] on div at bounding box center [492, 112] width 19 height 10
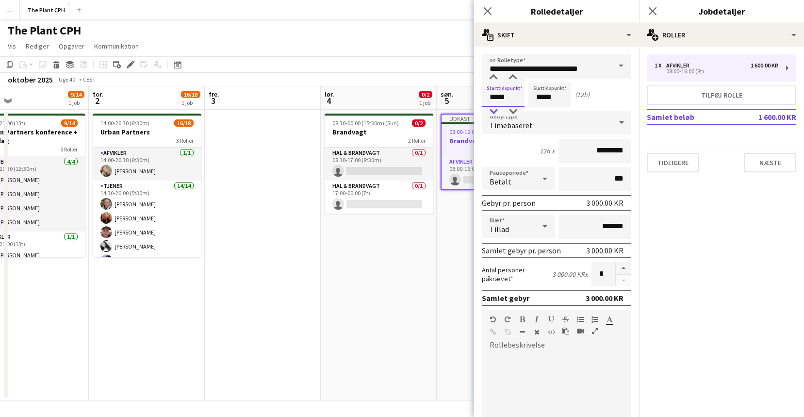
click at [487, 109] on div at bounding box center [492, 112] width 19 height 10
type input "*****"
drag, startPoint x: 492, startPoint y: 112, endPoint x: 523, endPoint y: 105, distance: 32.1
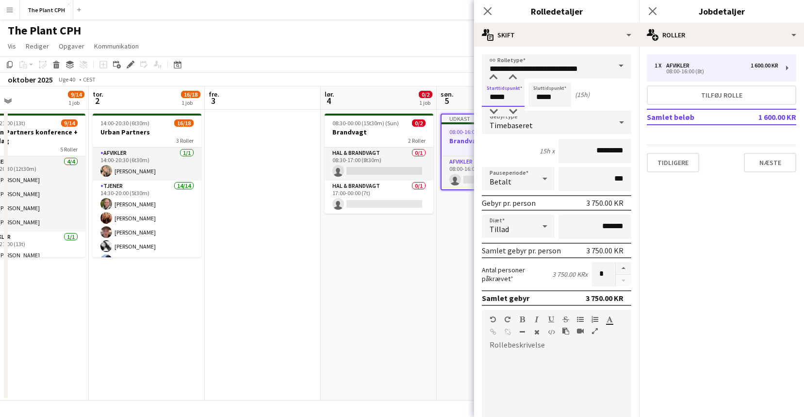
click at [494, 111] on div at bounding box center [492, 112] width 19 height 10
click at [539, 104] on input "*****" at bounding box center [549, 94] width 43 height 24
click at [546, 73] on div at bounding box center [539, 78] width 19 height 10
click at [541, 105] on input "*****" at bounding box center [549, 94] width 43 height 24
click at [541, 107] on div at bounding box center [539, 112] width 19 height 10
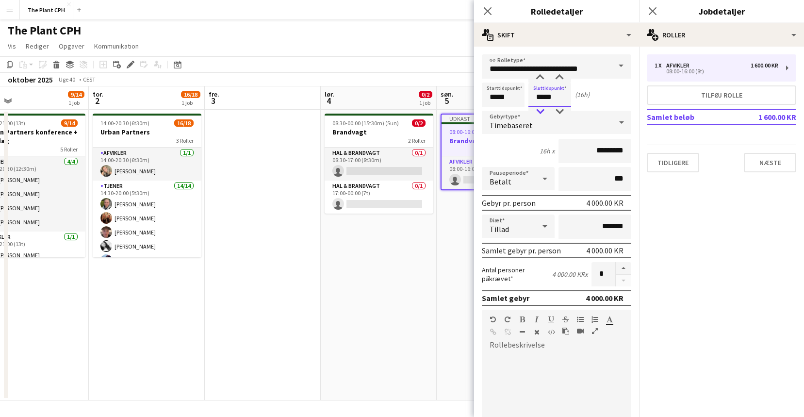
click at [541, 108] on div at bounding box center [539, 112] width 19 height 10
click at [540, 108] on div at bounding box center [539, 112] width 19 height 10
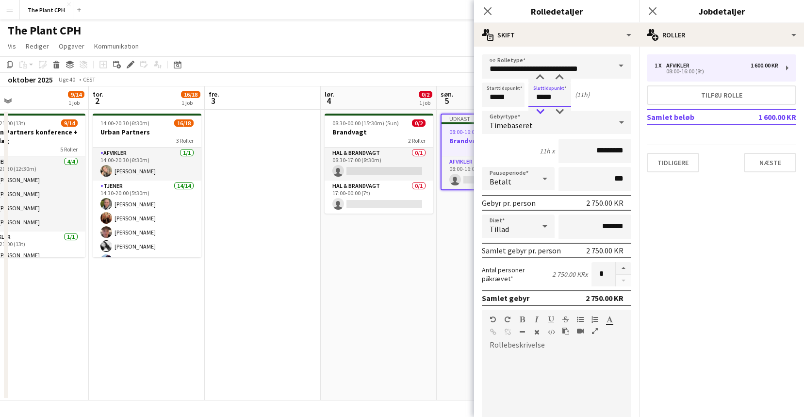
click at [540, 108] on div at bounding box center [539, 112] width 19 height 10
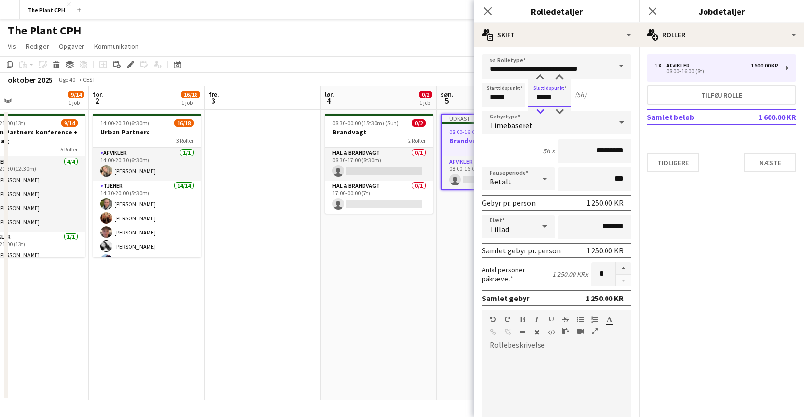
click at [540, 108] on div at bounding box center [539, 112] width 19 height 10
type input "*****"
click at [540, 108] on div at bounding box center [539, 112] width 19 height 10
click at [470, 82] on div "[DATE] Uge 40 • CEST Publicer 1 job Tilbagefør 1 job" at bounding box center [402, 80] width 804 height 14
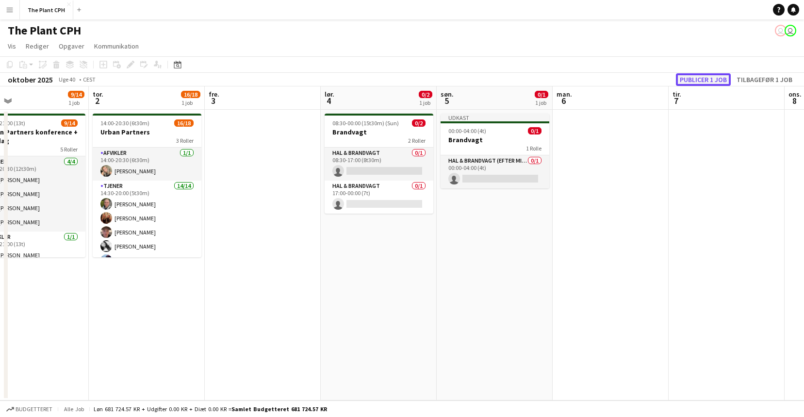
click at [603, 80] on button "Publicer 1 job" at bounding box center [702, 79] width 55 height 13
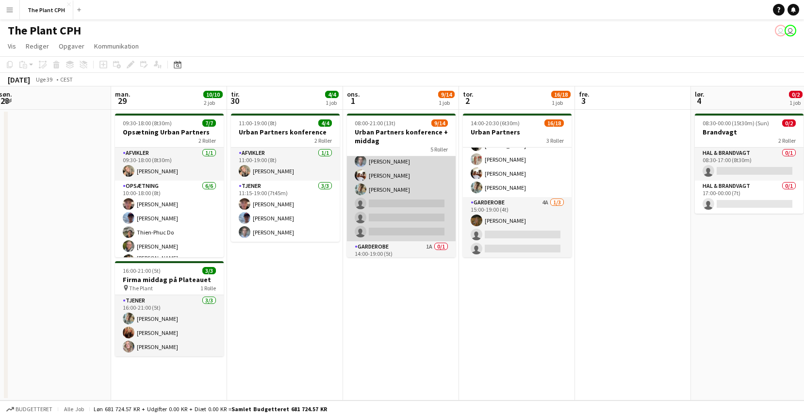
scroll to position [191, 0]
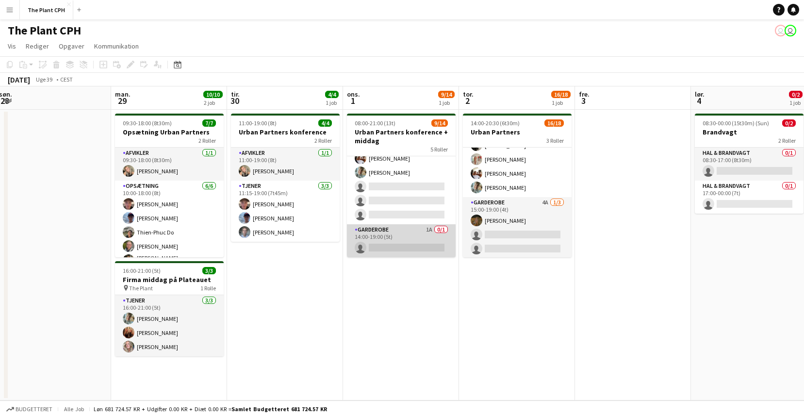
click at [389, 231] on app-card-role "Garderobe 1A 0/1 14:00-19:00 (5t) single-neutral-actions" at bounding box center [401, 240] width 109 height 33
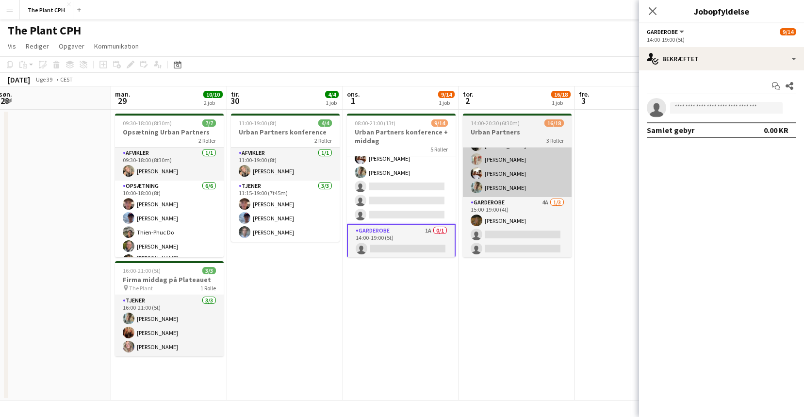
scroll to position [0, 236]
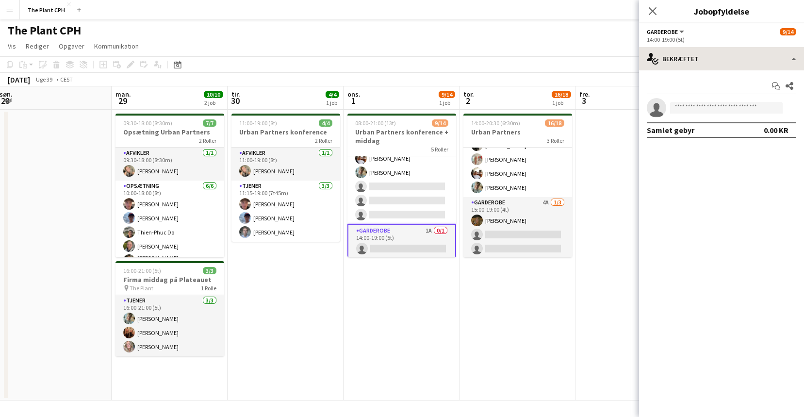
drag, startPoint x: 709, startPoint y: 74, endPoint x: 714, endPoint y: 65, distance: 10.4
click at [603, 74] on div "Start chat Del single-neutral-actions Samlet gebyr 0.00 KR" at bounding box center [721, 107] width 165 height 75
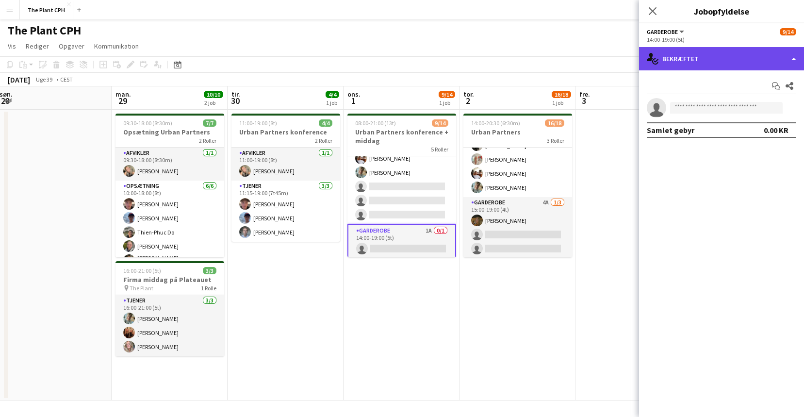
click at [603, 61] on div "single-neutral-actions-check-2 Bekræftet" at bounding box center [721, 58] width 165 height 23
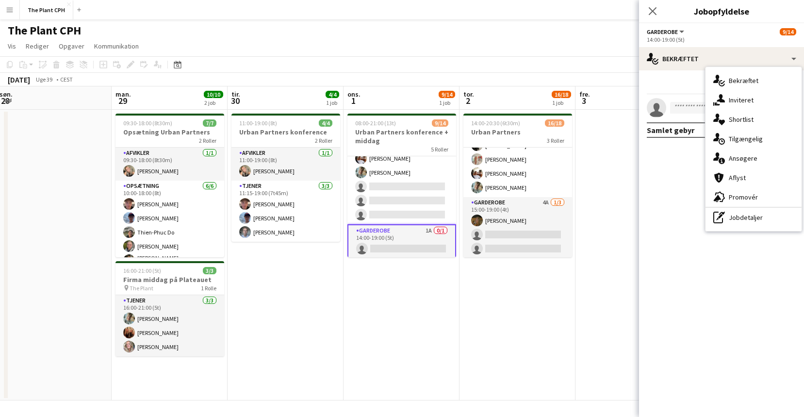
click at [603, 154] on span "Ansøgere" at bounding box center [742, 158] width 29 height 9
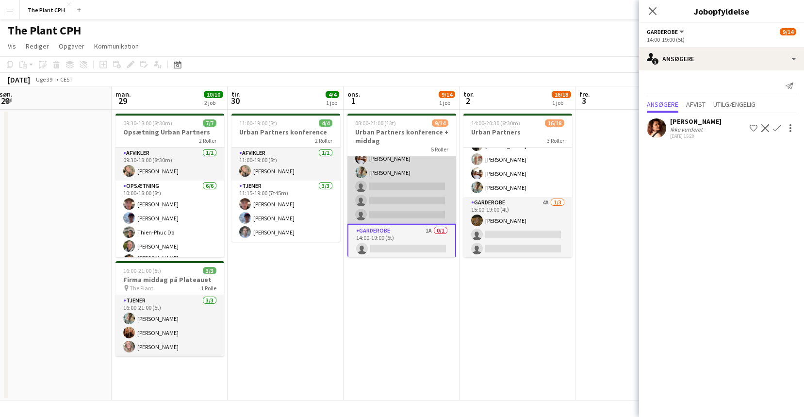
click at [357, 186] on app-card-role "Tjener 10A [DATE] 13:00-20:30 (7t30m) [PERSON_NAME] [PERSON_NAME] [PERSON_NAME]…" at bounding box center [401, 165] width 109 height 117
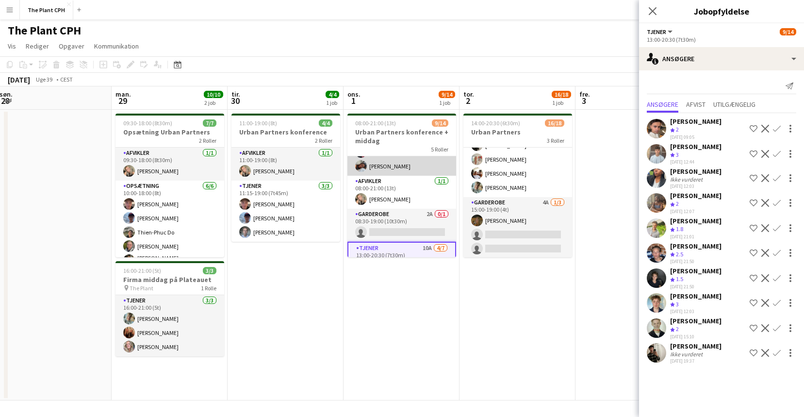
scroll to position [0, 0]
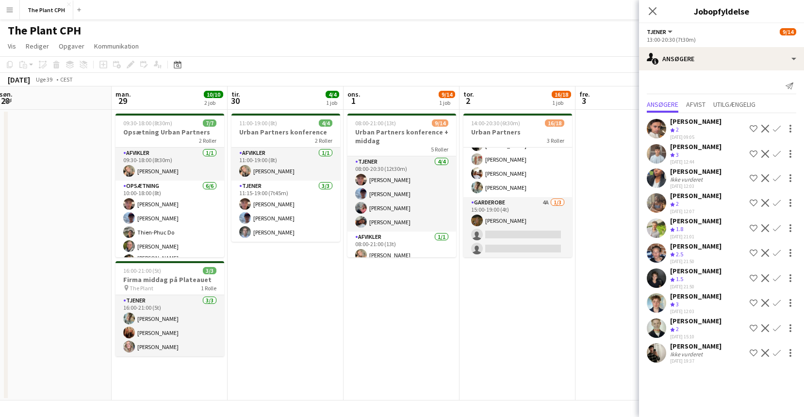
click at [4, 16] on button "Menu" at bounding box center [9, 9] width 19 height 19
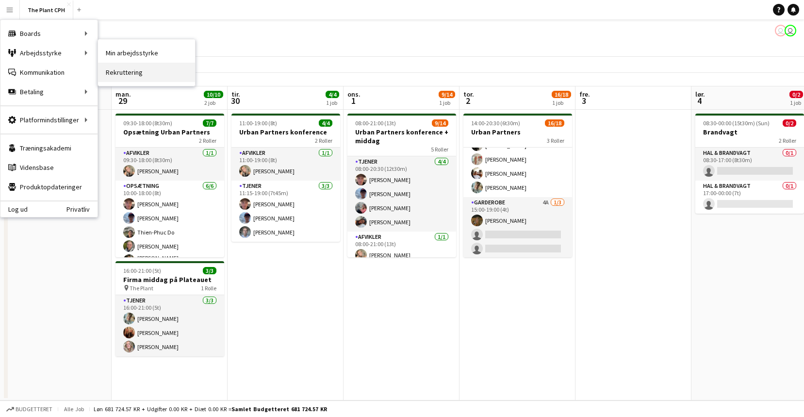
click at [144, 76] on link "Rekruttering" at bounding box center [146, 72] width 97 height 19
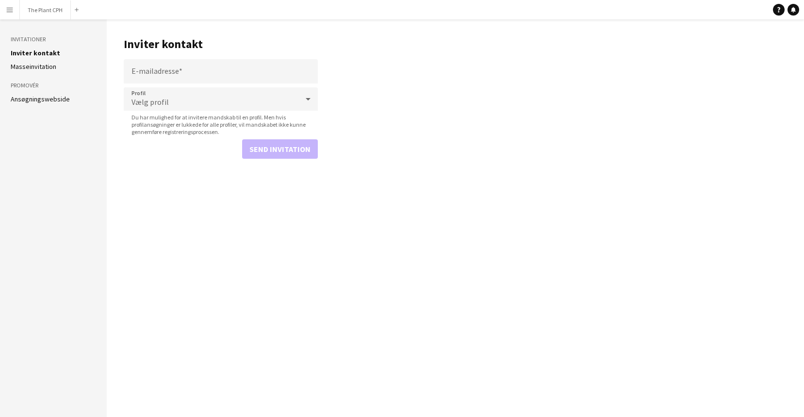
click at [27, 99] on link "Ansøgningswebside" at bounding box center [40, 99] width 59 height 9
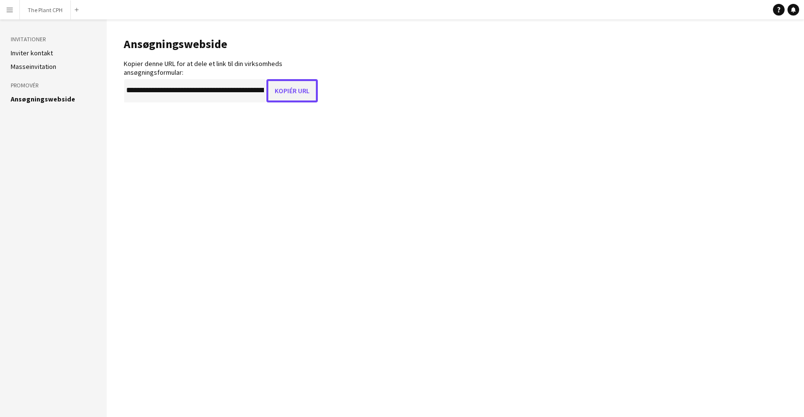
click at [290, 98] on button "Kopiér URL" at bounding box center [291, 90] width 51 height 23
click at [40, 17] on button "The Plant CPH Luk" at bounding box center [45, 9] width 51 height 19
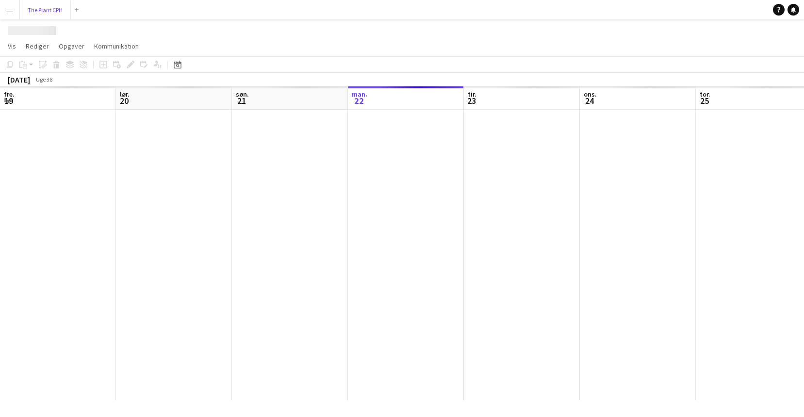
scroll to position [0, 232]
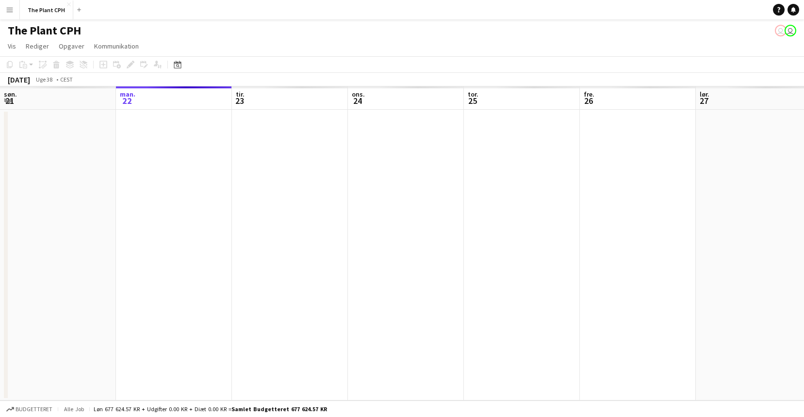
click at [13, 12] on app-icon "Menu" at bounding box center [10, 10] width 8 height 8
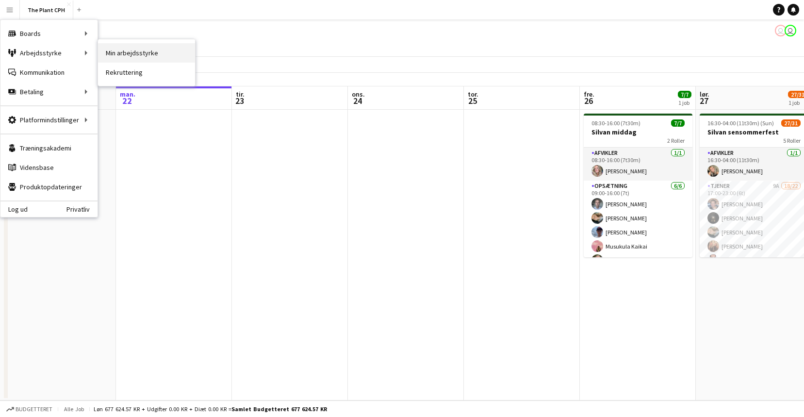
click at [150, 54] on link "Min arbejdsstyrke" at bounding box center [146, 52] width 97 height 19
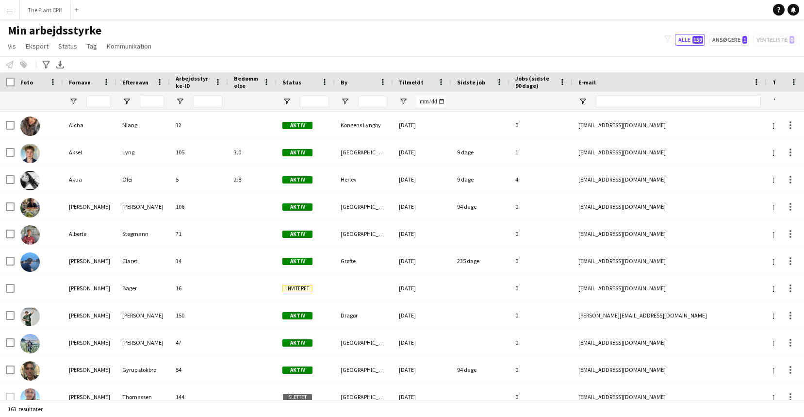
click at [603, 47] on div "Min arbejdsstyrke Vis Visninger Standardvisning Ny visning Opdater visning Slet…" at bounding box center [402, 39] width 804 height 33
click at [603, 42] on button "Ansøgere 1" at bounding box center [728, 40] width 40 height 12
type input "**********"
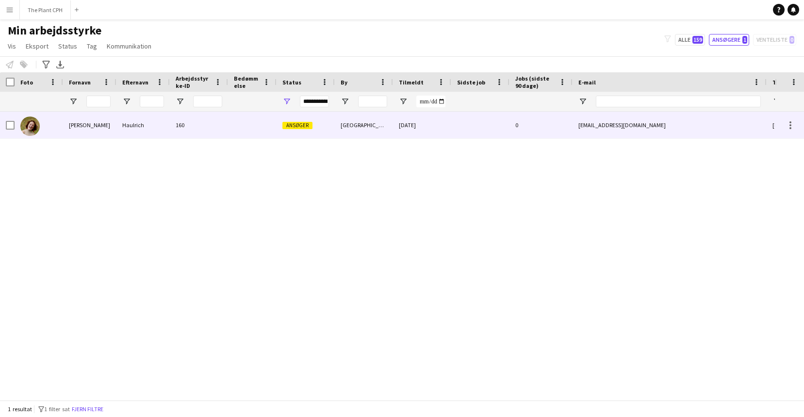
click at [229, 123] on div at bounding box center [252, 125] width 48 height 27
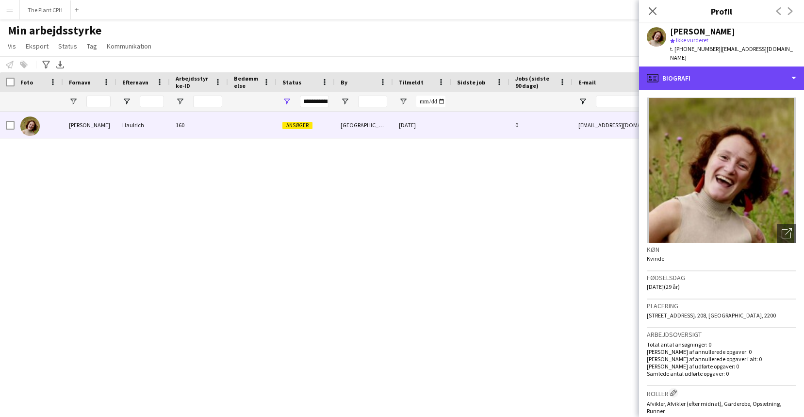
drag, startPoint x: 711, startPoint y: 70, endPoint x: 729, endPoint y: 89, distance: 25.7
click at [603, 70] on div "profile Biografi" at bounding box center [721, 77] width 165 height 23
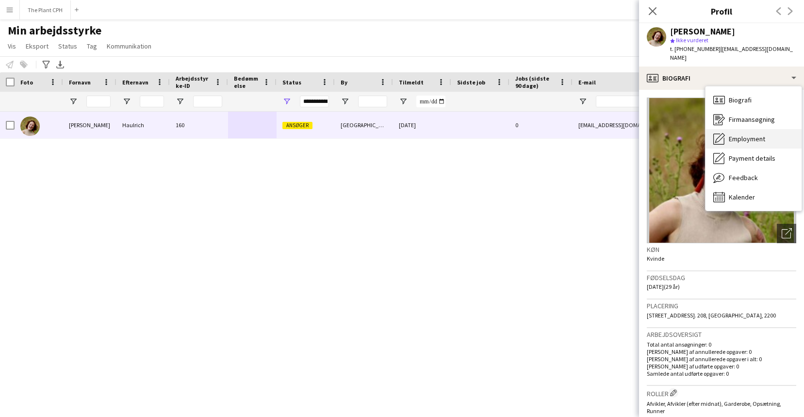
click at [603, 129] on div "Employment Employment" at bounding box center [753, 138] width 96 height 19
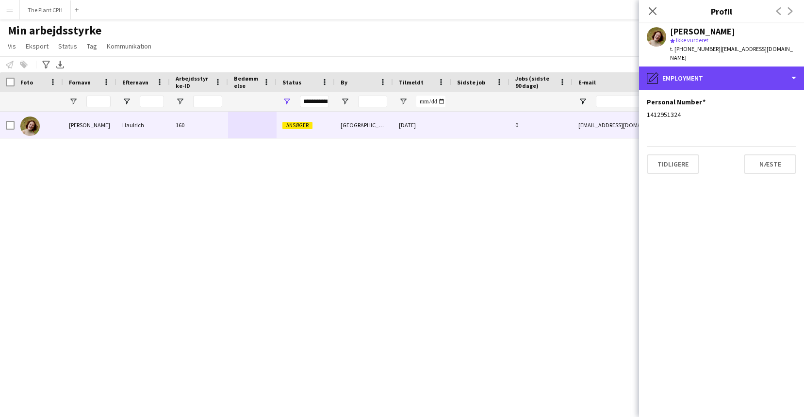
click at [603, 78] on div "pencil4 Employment" at bounding box center [721, 77] width 165 height 23
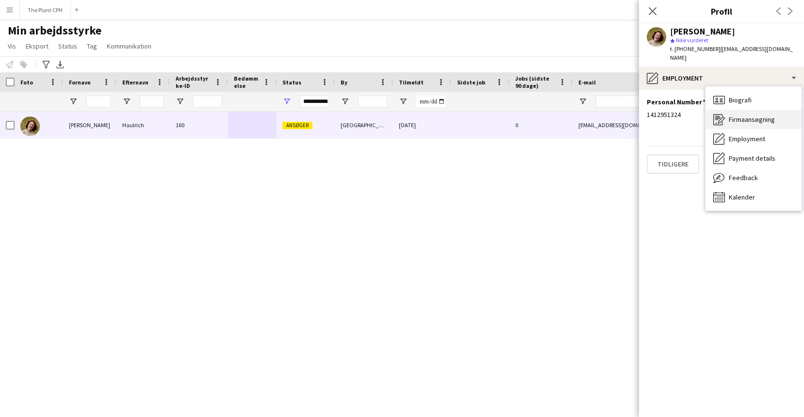
click at [603, 115] on span "Firmaansøgning" at bounding box center [751, 119] width 46 height 9
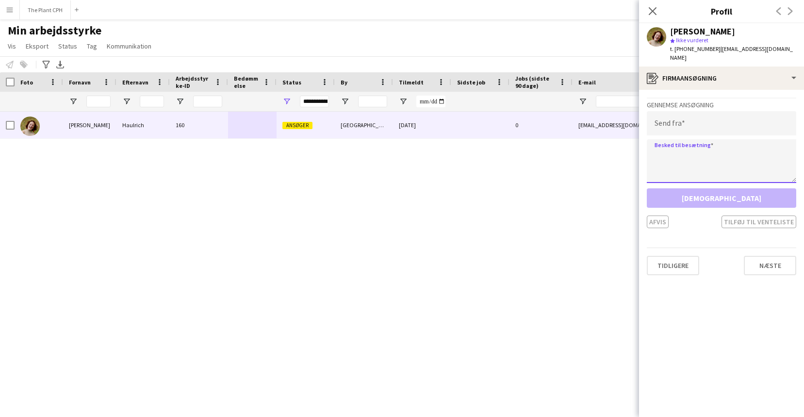
click at [603, 148] on textarea at bounding box center [720, 161] width 149 height 44
paste textarea "**********"
type textarea "**********"
click at [603, 122] on input "email" at bounding box center [720, 123] width 149 height 24
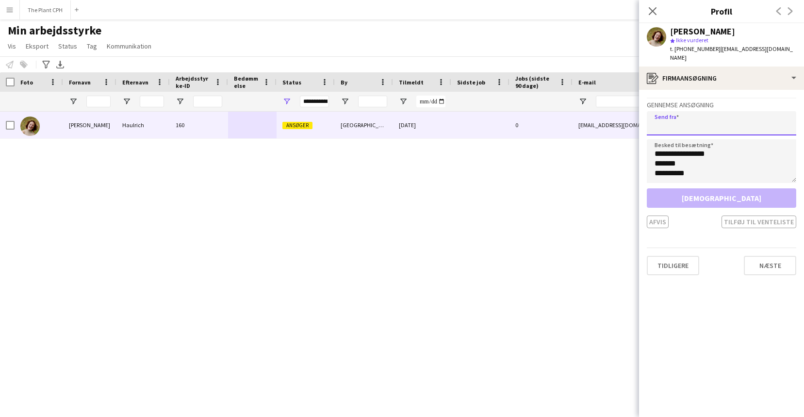
click at [603, 122] on input "email" at bounding box center [720, 123] width 149 height 24
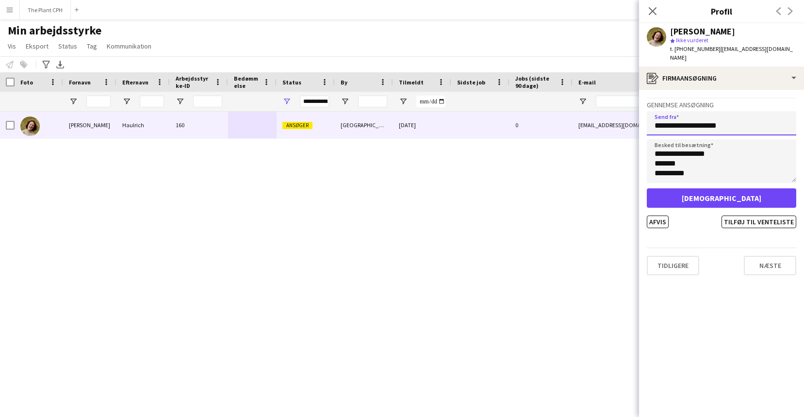
type input "**********"
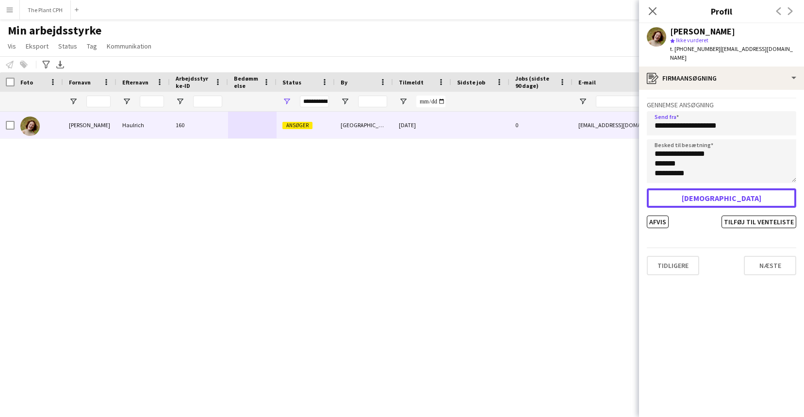
click at [603, 189] on button "[DEMOGRAPHIC_DATA]" at bounding box center [720, 197] width 149 height 19
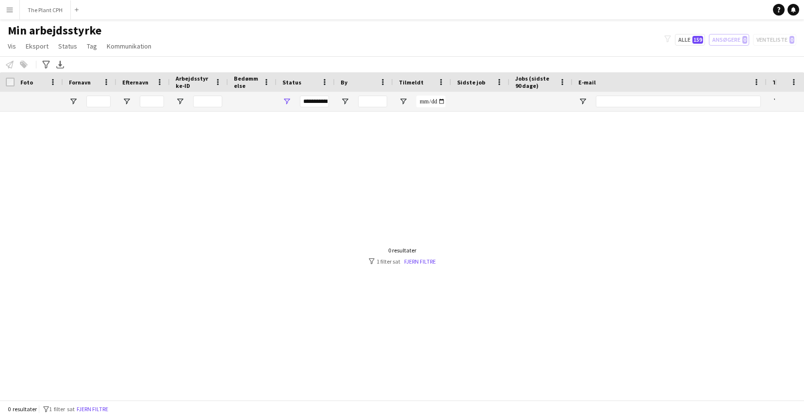
click at [267, 136] on div at bounding box center [387, 256] width 774 height 288
click at [603, 41] on span "159" at bounding box center [697, 40] width 11 height 8
type input "**********"
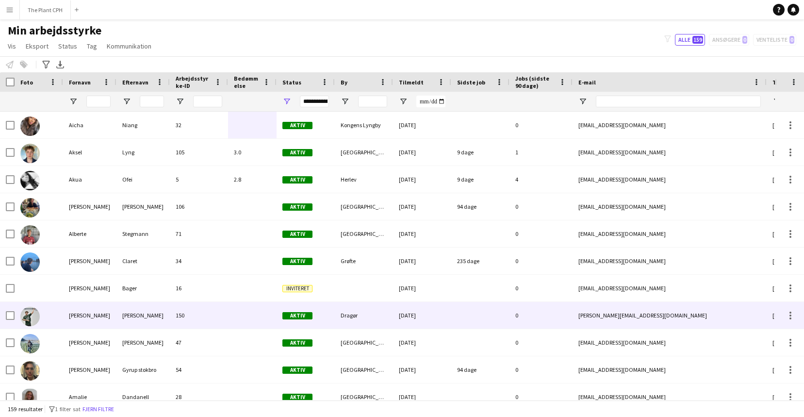
click at [100, 325] on div "[PERSON_NAME]" at bounding box center [89, 315] width 53 height 27
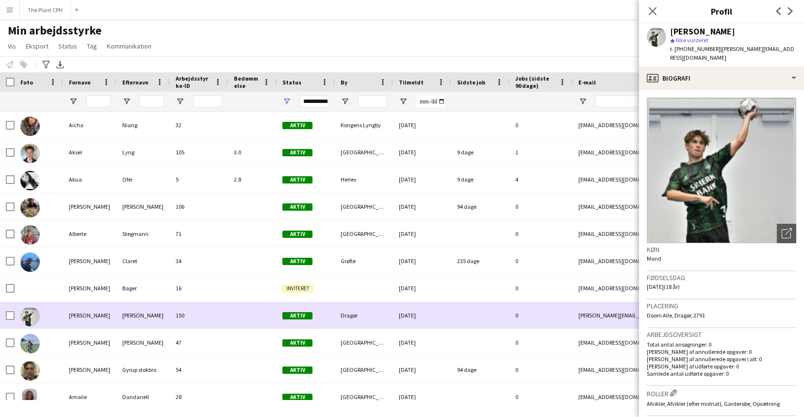
click at [100, 325] on div "[PERSON_NAME]" at bounding box center [89, 315] width 53 height 27
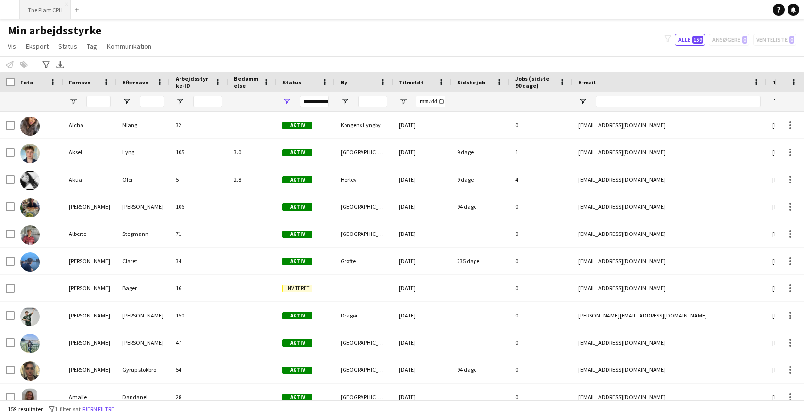
click at [44, 17] on button "The Plant CPH Luk" at bounding box center [45, 9] width 51 height 19
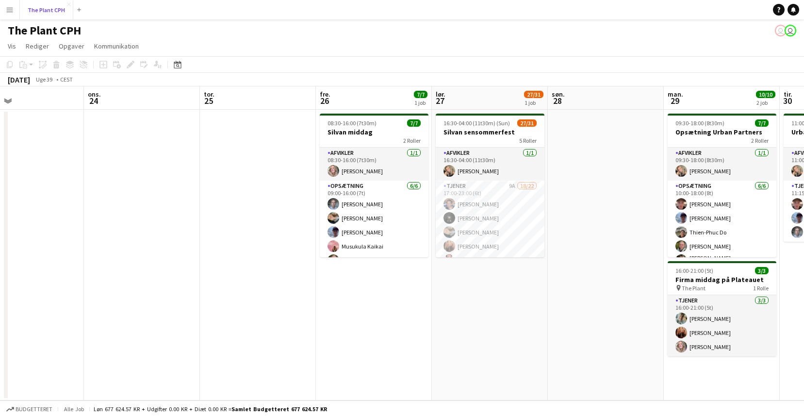
scroll to position [0, 300]
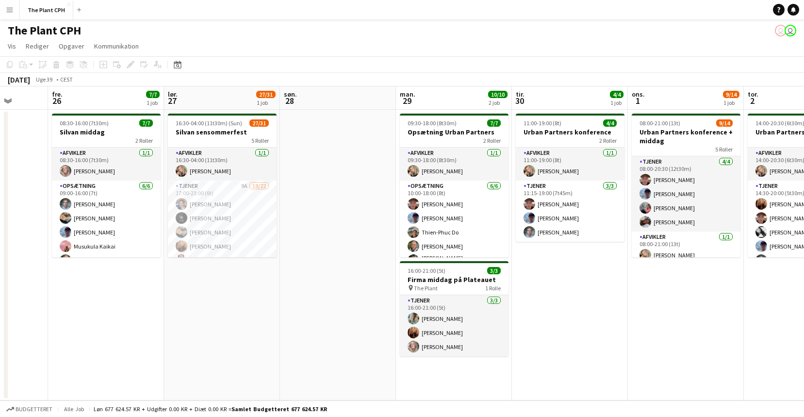
click at [327, 124] on app-date-cell at bounding box center [338, 255] width 116 height 290
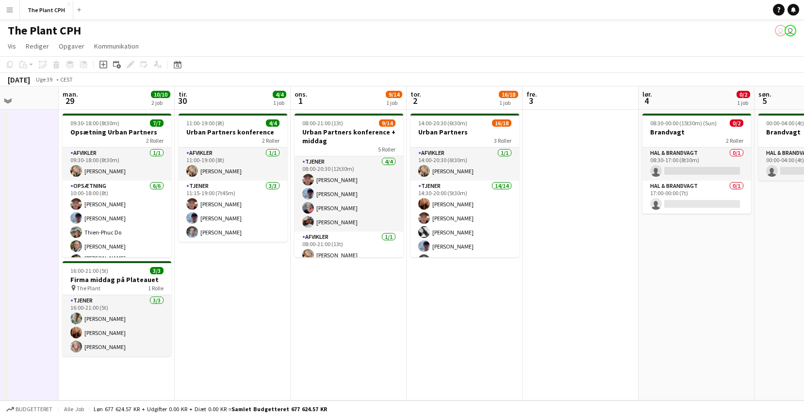
scroll to position [0, 255]
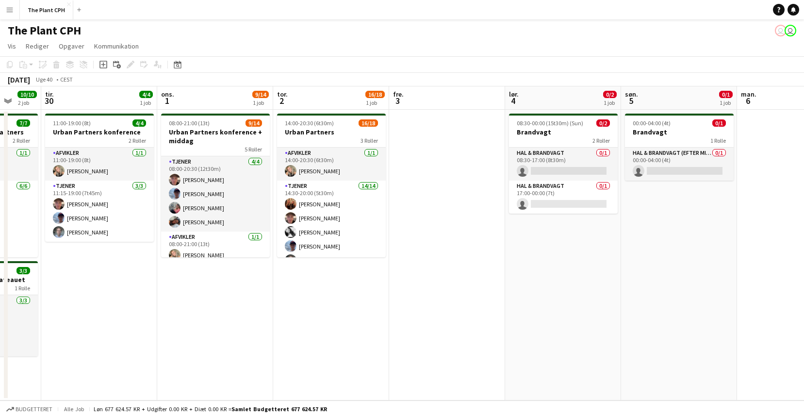
click at [407, 129] on app-date-cell at bounding box center [447, 255] width 116 height 290
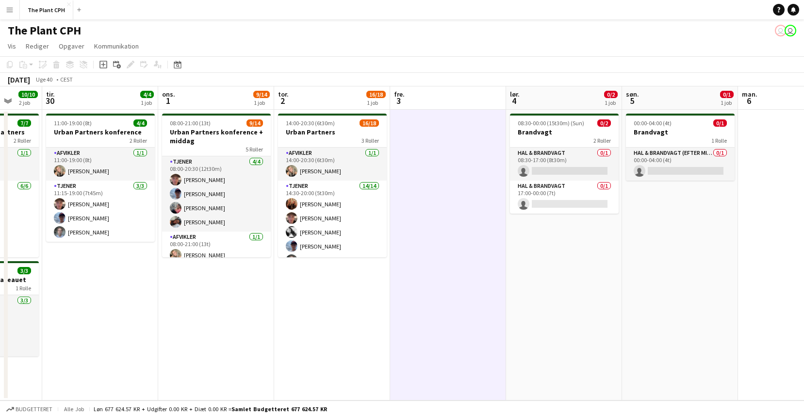
click at [603, 209] on app-date-cell "00:00-04:00 (4t) 0/1 Brandvagt 1 Rolle Hal & brandvagt (efter midnat) 0/1 00:00…" at bounding box center [680, 255] width 116 height 290
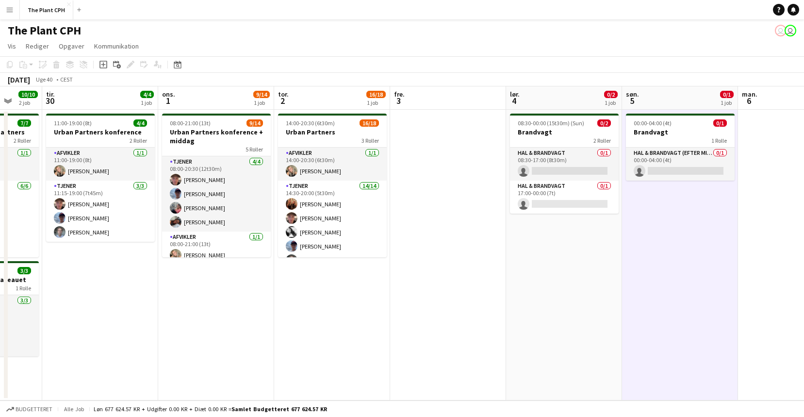
scroll to position [0, 305]
click at [603, 129] on h3 "Brandvagt" at bounding box center [680, 132] width 109 height 9
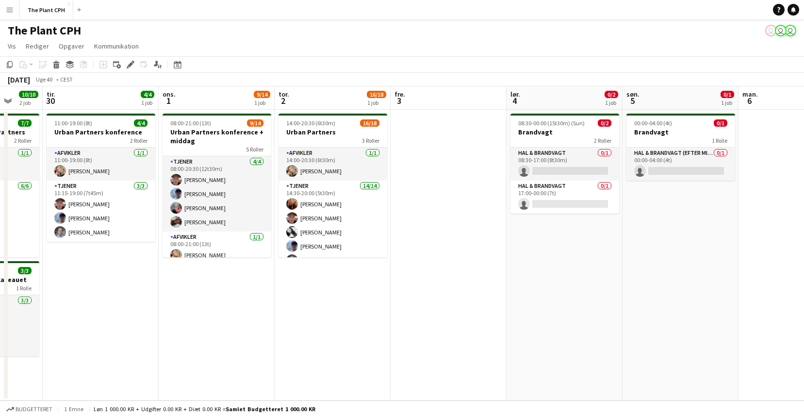
click at [13, 16] on button "Menu" at bounding box center [9, 9] width 19 height 19
click at [10, 11] on app-icon "Menu" at bounding box center [10, 10] width 8 height 8
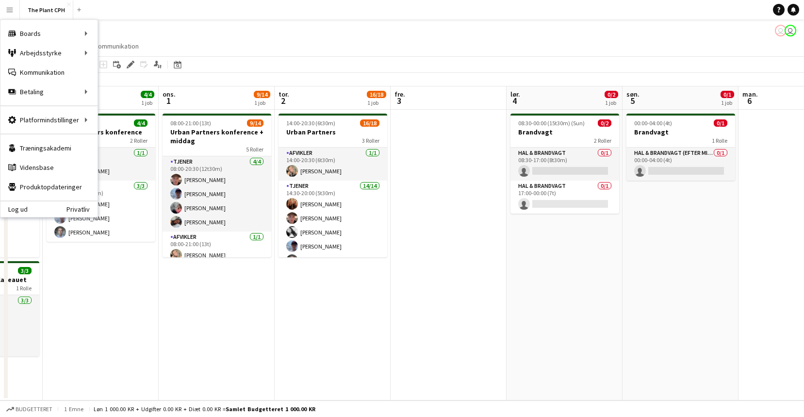
click at [10, 14] on button "Menu" at bounding box center [9, 9] width 19 height 19
click at [140, 90] on link "Godkendelser" at bounding box center [146, 91] width 97 height 19
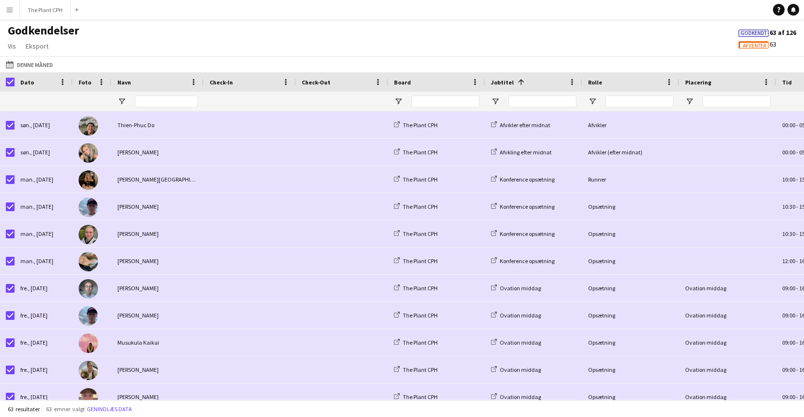
click at [13, 12] on app-icon "Menu" at bounding box center [10, 10] width 8 height 8
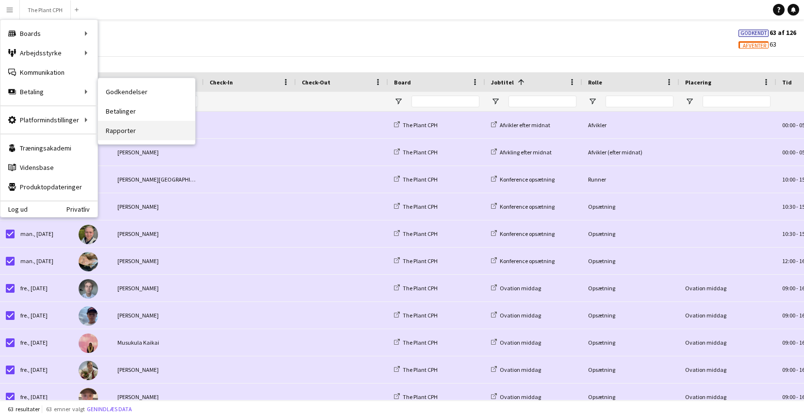
click at [148, 128] on link "Rapporter" at bounding box center [146, 130] width 97 height 19
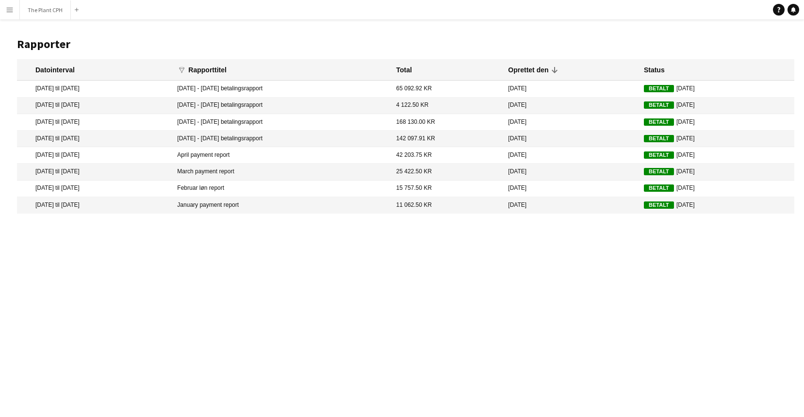
click at [9, 7] on app-icon "Menu" at bounding box center [10, 10] width 8 height 8
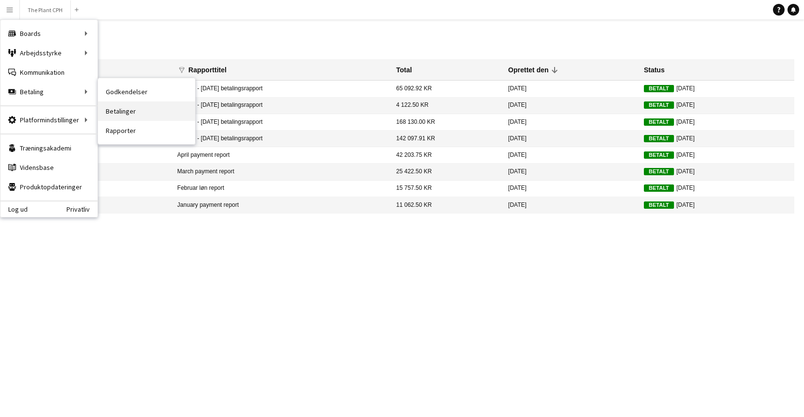
click at [165, 110] on link "Betalinger" at bounding box center [146, 110] width 97 height 19
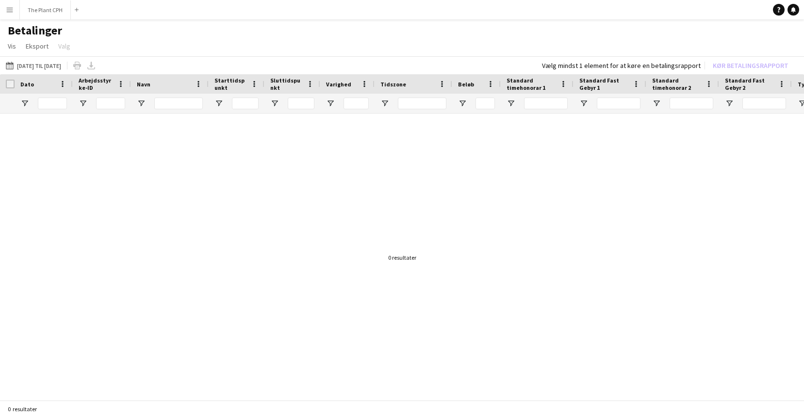
click at [9, 17] on button "Menu" at bounding box center [9, 9] width 19 height 19
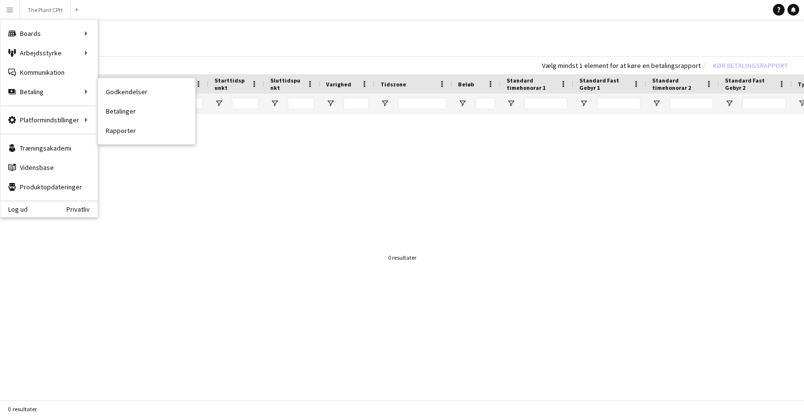
click at [141, 93] on link "Godkendelser" at bounding box center [146, 91] width 97 height 19
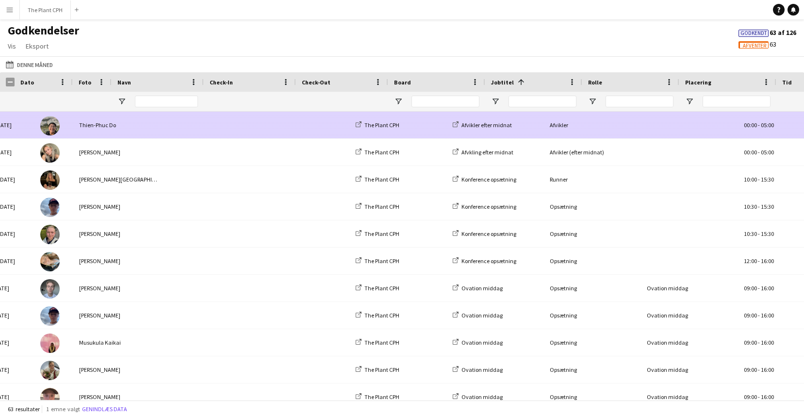
scroll to position [0, 38]
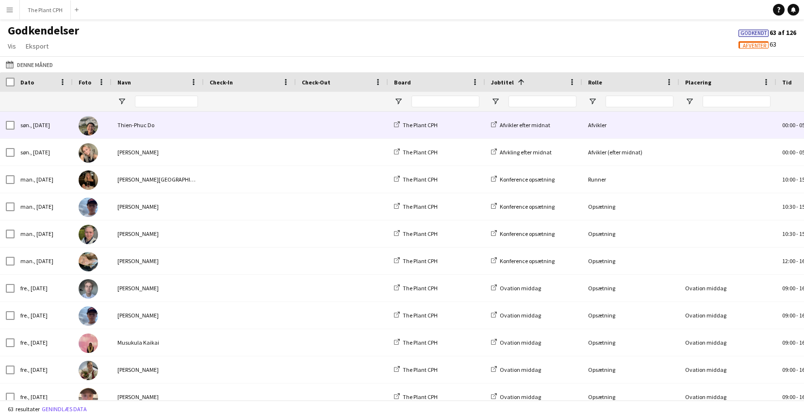
click at [15, 126] on div "søn., [DATE]" at bounding box center [44, 125] width 58 height 27
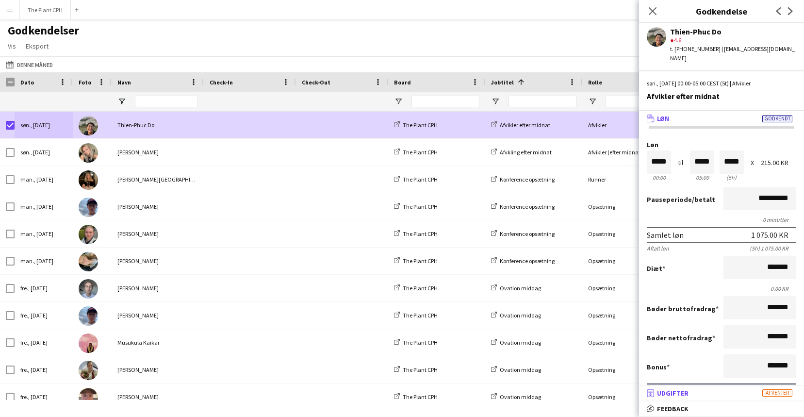
click at [603, 345] on mat-panel-title "receipt Udgifter Afventer" at bounding box center [719, 392] width 161 height 9
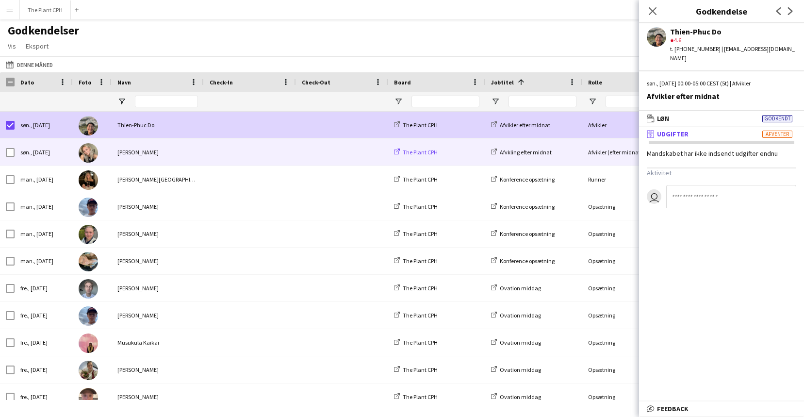
click at [407, 148] on span "The Plant CPH" at bounding box center [419, 151] width 35 height 7
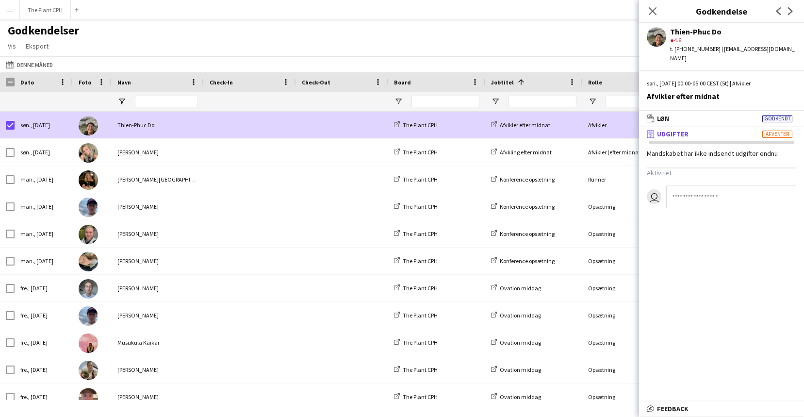
click at [512, 70] on div "Denne måned Denne måned I dag Denne uge Denne måned I går Sidste uge Sidste mån…" at bounding box center [402, 64] width 804 height 16
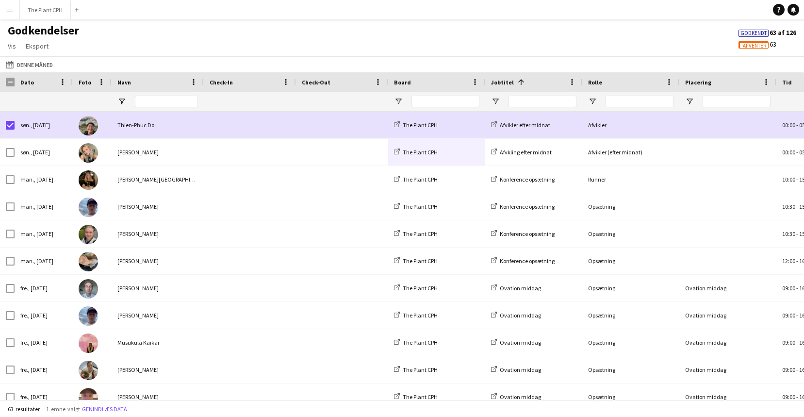
click at [603, 41] on span "Afventer 63" at bounding box center [757, 44] width 38 height 9
click at [603, 43] on span "Afventer" at bounding box center [753, 46] width 23 height 6
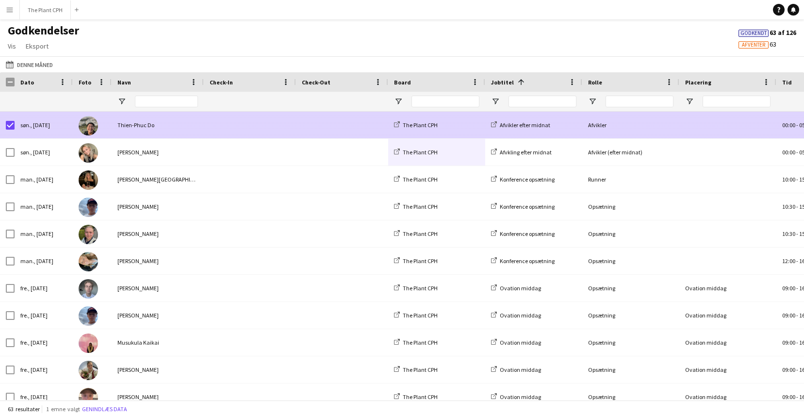
click at [143, 131] on div "Thien-Phuc Do" at bounding box center [158, 125] width 92 height 27
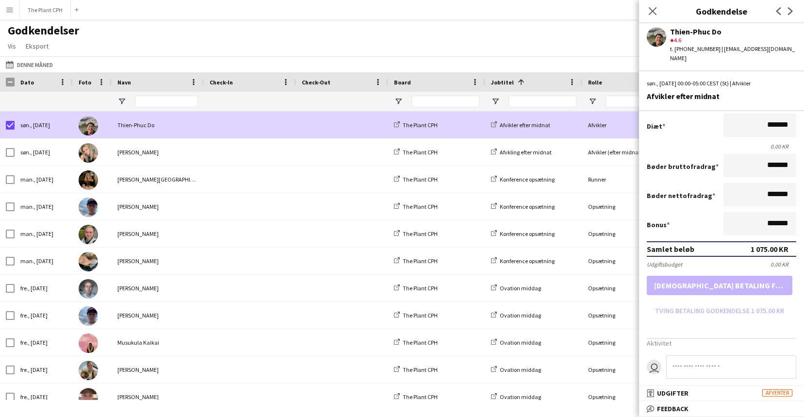
click at [603, 296] on form "**********" at bounding box center [721, 158] width 165 height 319
click at [444, 48] on div "Godkendelser Vis Tilpas visning Tilpas filtre Nulstil filtre Nulstil visning Nu…" at bounding box center [402, 39] width 804 height 33
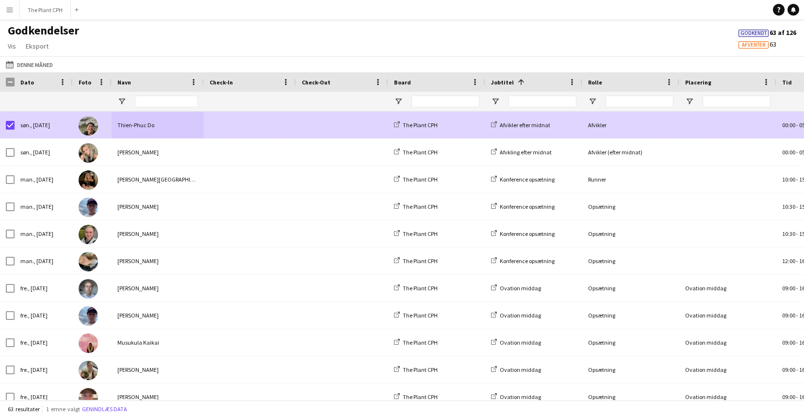
click at [17, 126] on div "søn., [DATE]" at bounding box center [44, 125] width 58 height 27
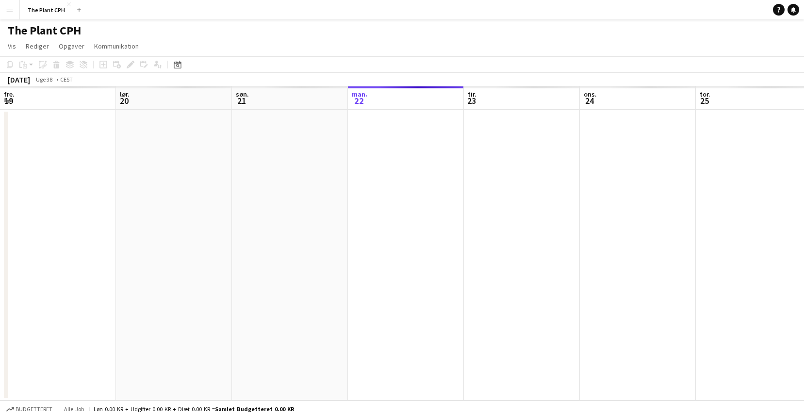
scroll to position [0, 232]
